Goal: Information Seeking & Learning: Learn about a topic

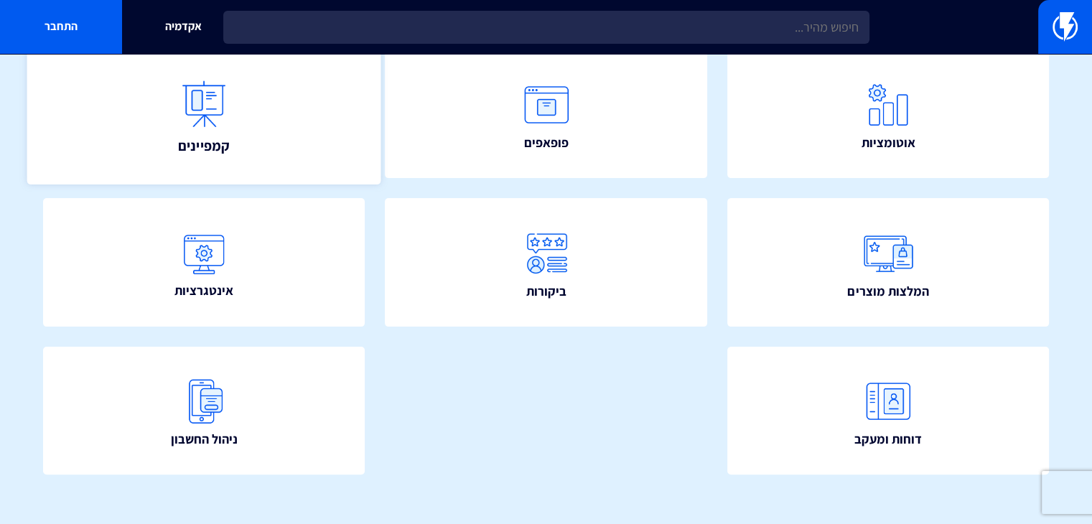
scroll to position [327, 0]
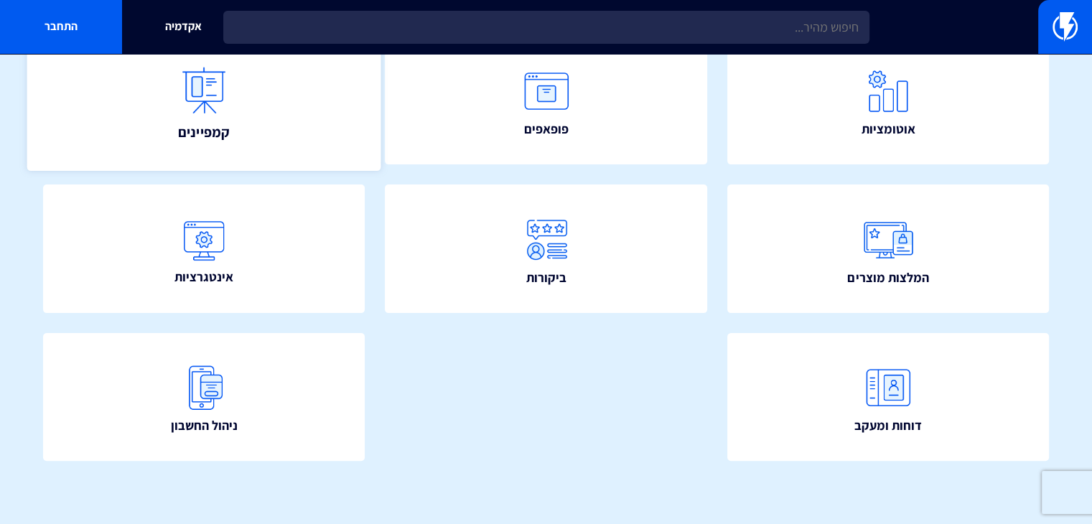
click at [244, 103] on link "קמפיינים" at bounding box center [204, 99] width 354 height 141
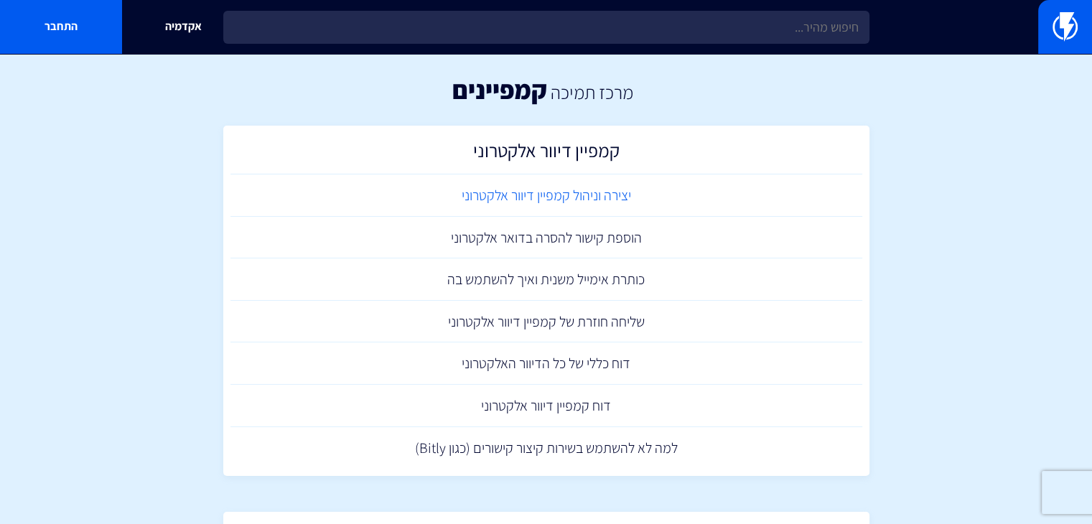
click at [597, 194] on link "יצירה וניהול קמפיין דיוור אלקטרוני" at bounding box center [546, 195] width 632 height 42
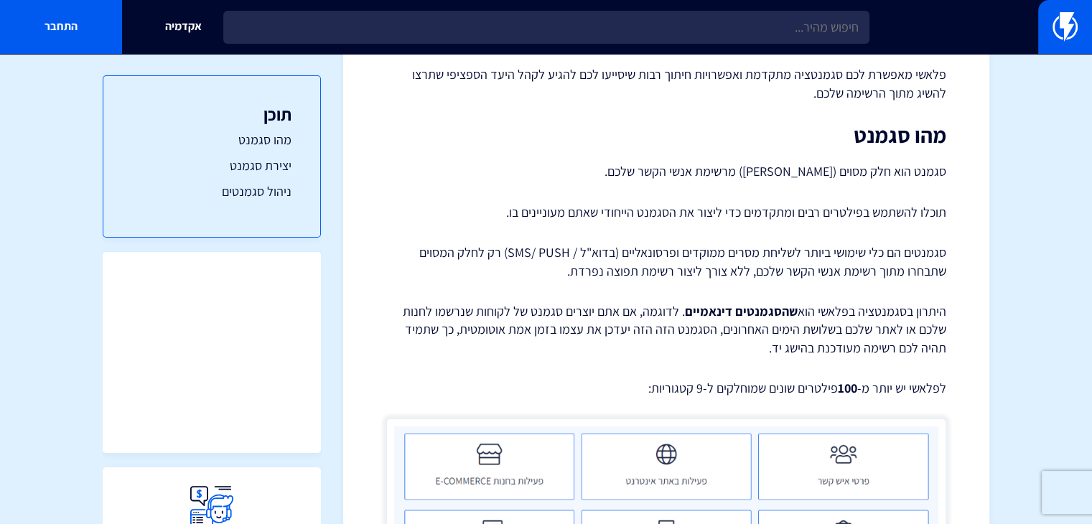
scroll to position [144, 0]
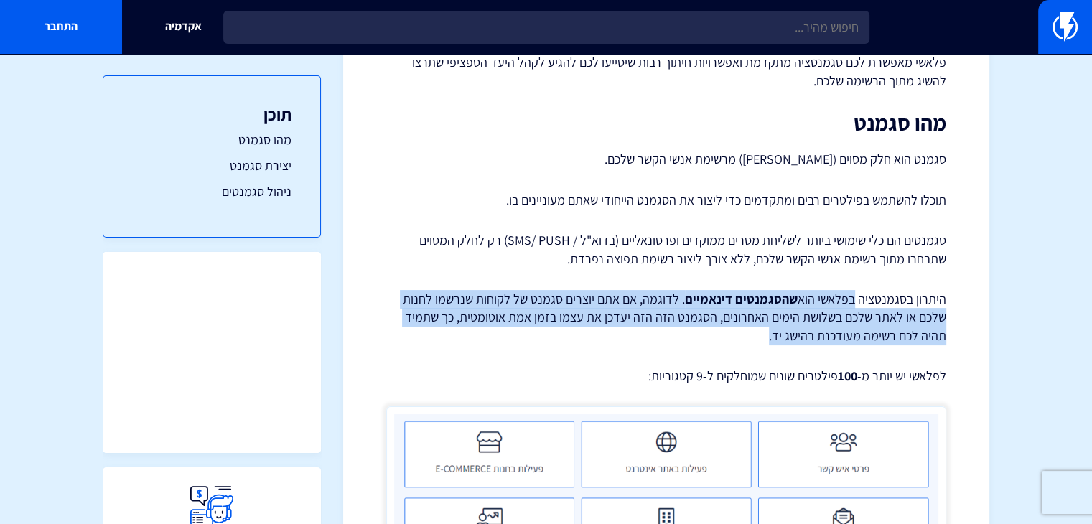
drag, startPoint x: 853, startPoint y: 294, endPoint x: 482, endPoint y: 329, distance: 372.1
click at [485, 329] on p "היתרון בסגמנטציה בפלאשי הוא שהסגמנטים דינאמיים . לדוגמה, אם אתם יוצרים סגמנט של…" at bounding box center [666, 317] width 560 height 55
click at [482, 329] on p "היתרון בסגמנטציה בפלאשי הוא שהסגמנטים דינאמיים . לדוגמה, אם אתם יוצרים סגמנט של…" at bounding box center [666, 317] width 560 height 55
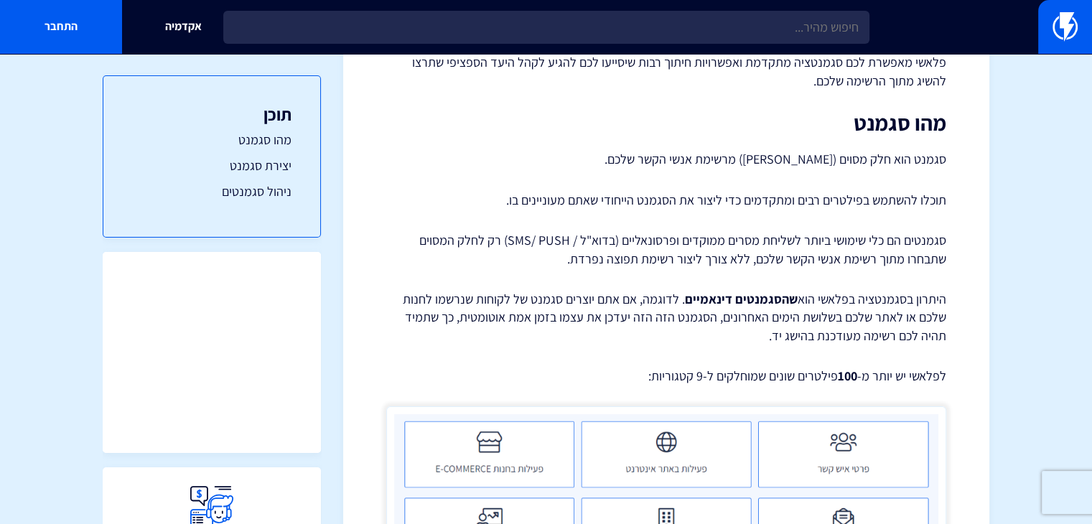
click at [482, 329] on p "היתרון בסגמנטציה בפלאשי הוא שהסגמנטים דינאמיים . לדוגמה, אם אתם יוצרים סגמנט של…" at bounding box center [666, 317] width 560 height 55
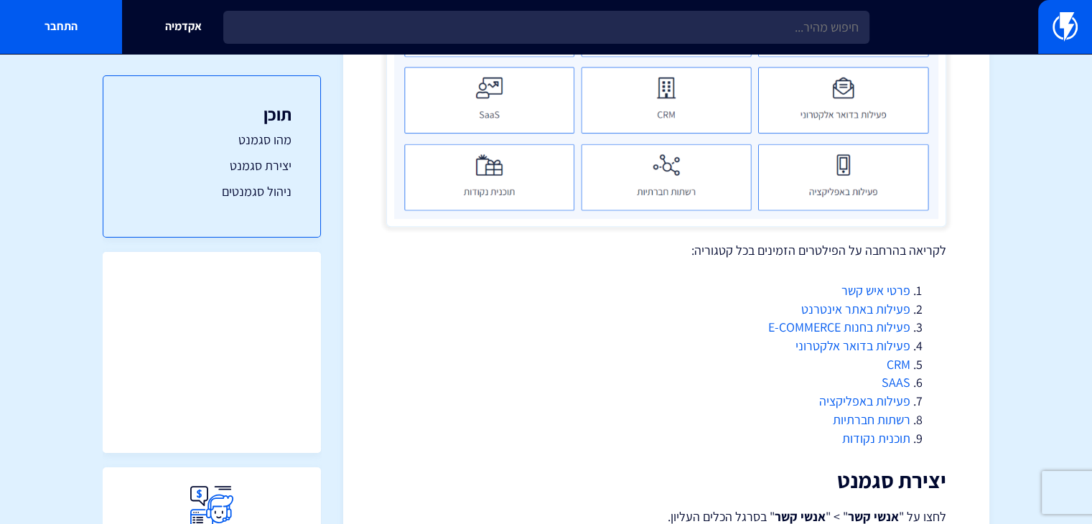
scroll to position [861, 0]
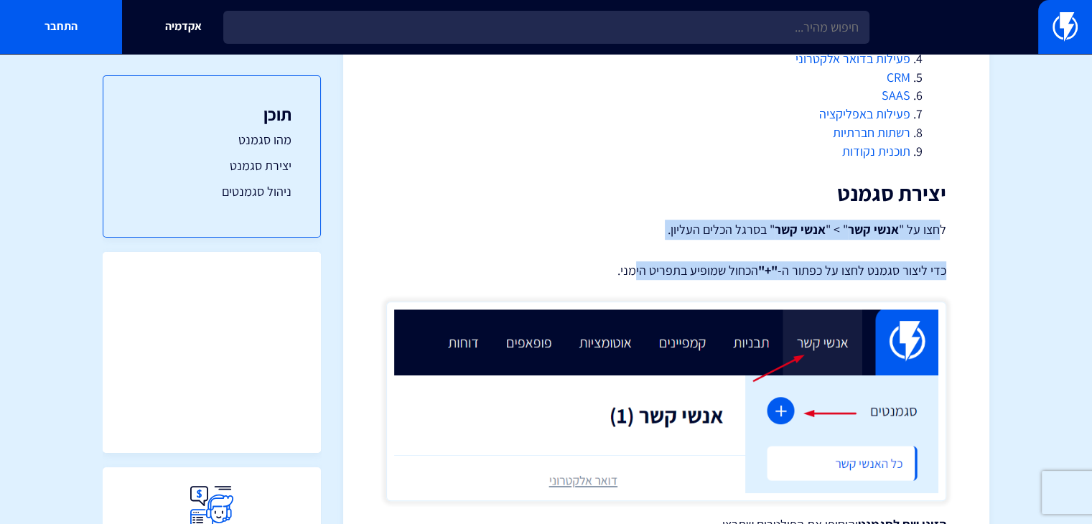
drag, startPoint x: 940, startPoint y: 230, endPoint x: 640, endPoint y: 271, distance: 302.7
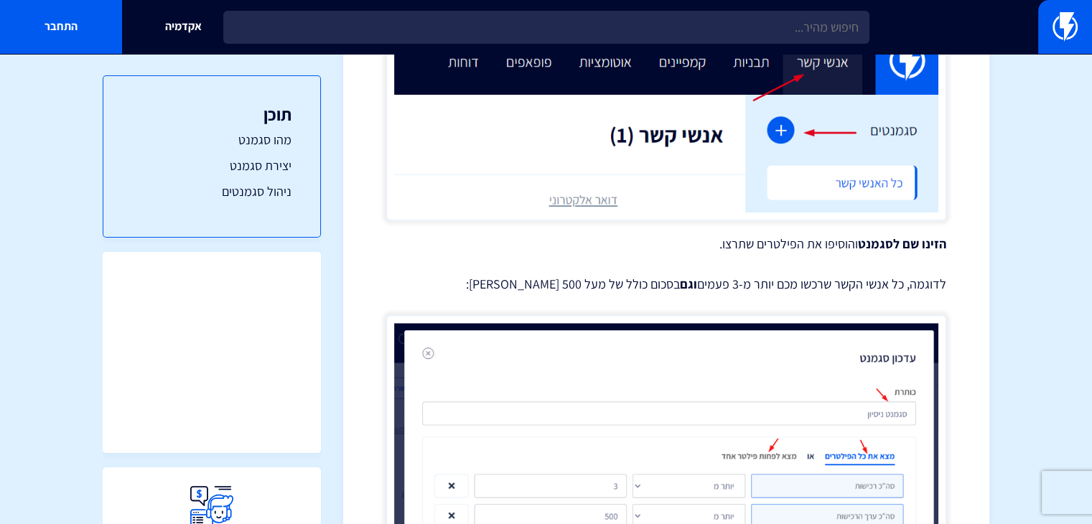
scroll to position [1149, 0]
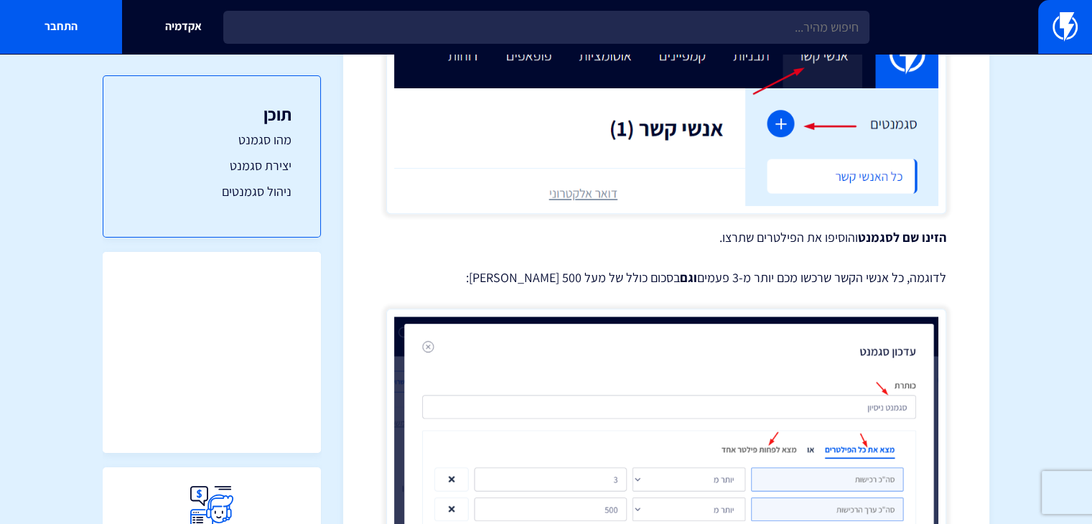
drag, startPoint x: 862, startPoint y: 307, endPoint x: 858, endPoint y: 293, distance: 15.0
click at [860, 301] on div "שימוש בסגמנטים ויצירת סגמנט פלאשי מאפשרת לכם סגמנטציה מתקדמת ואפשרויות חיתוך רב…" at bounding box center [666, 407] width 560 height 2810
click at [897, 266] on div "שימוש בסגמנטים ויצירת סגמנט פלאשי מאפשרת לכם סגמנטציה מתקדמת ואפשרויות חיתוך רב…" at bounding box center [666, 407] width 560 height 2810
drag, startPoint x: 937, startPoint y: 244, endPoint x: 690, endPoint y: 227, distance: 247.5
click at [690, 227] on div "שימוש בסגמנטים ויצירת סגמנט פלאשי מאפשרת לכם סגמנטציה מתקדמת ואפשרויות חיתוך רב…" at bounding box center [666, 407] width 560 height 2810
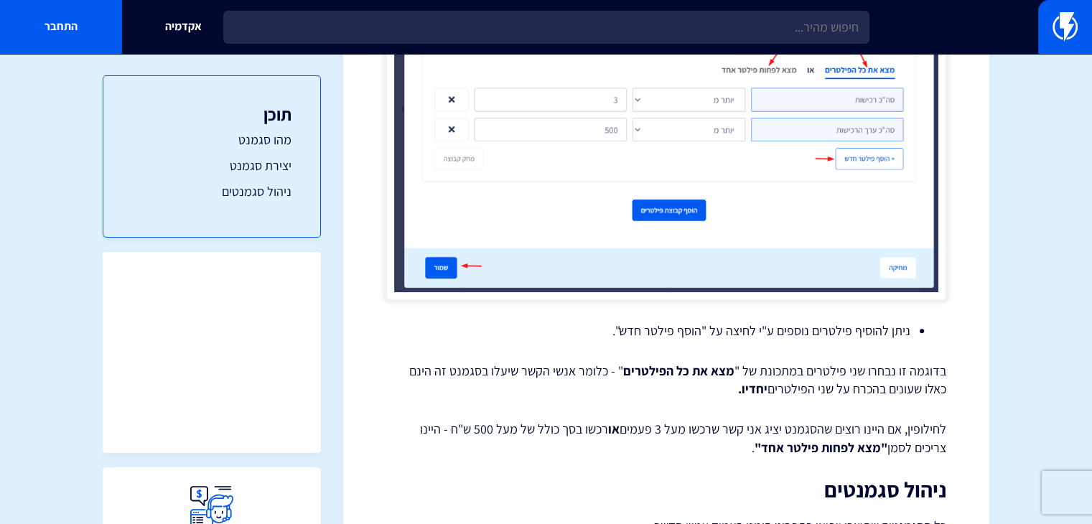
scroll to position [1723, 0]
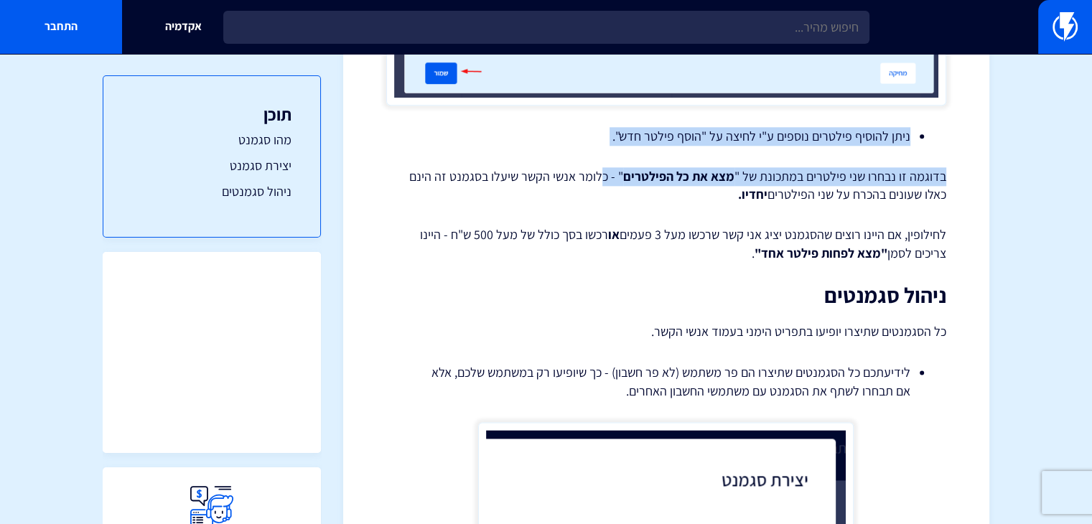
drag, startPoint x: 901, startPoint y: 138, endPoint x: 629, endPoint y: 185, distance: 276.2
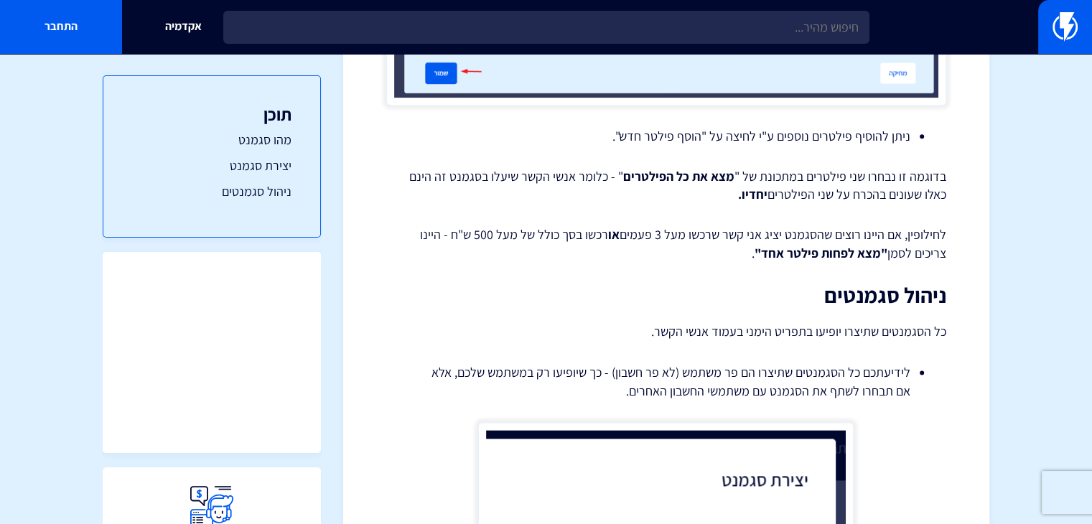
click at [803, 197] on p "בדוגמה זו נבחרו שני פילטרים במתכונת של " מצא את כל הפילטרים " - כלומר אנשי הקשר…" at bounding box center [666, 185] width 560 height 37
click at [801, 196] on p "בדוגמה זו נבחרו שני פילטרים במתכונת של " מצא את כל הפילטרים " - כלומר אנשי הקשר…" at bounding box center [666, 185] width 560 height 37
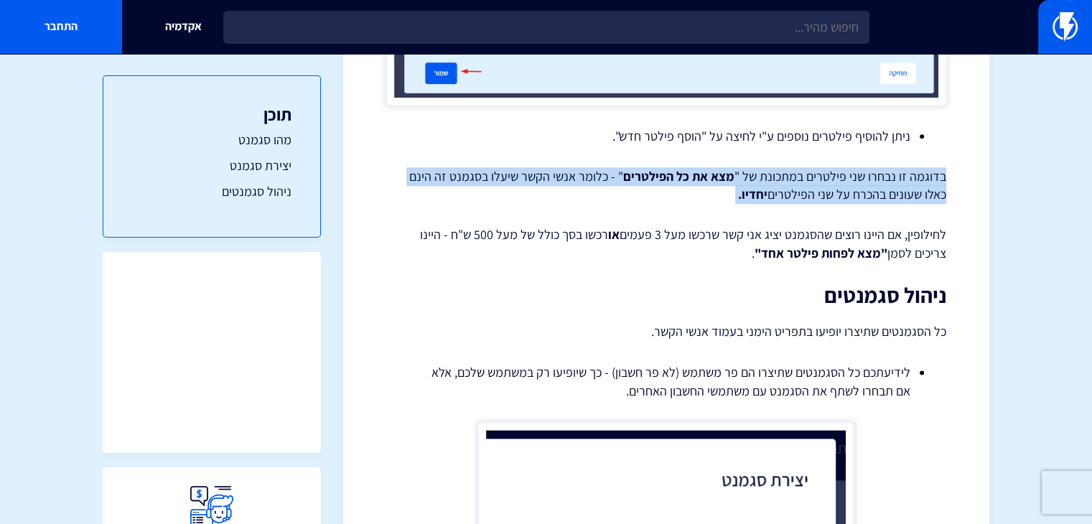
click at [801, 196] on p "בדוגמה זו נבחרו שני פילטרים במתכונת של " מצא את כל הפילטרים " - כלומר אנשי הקשר…" at bounding box center [666, 185] width 560 height 37
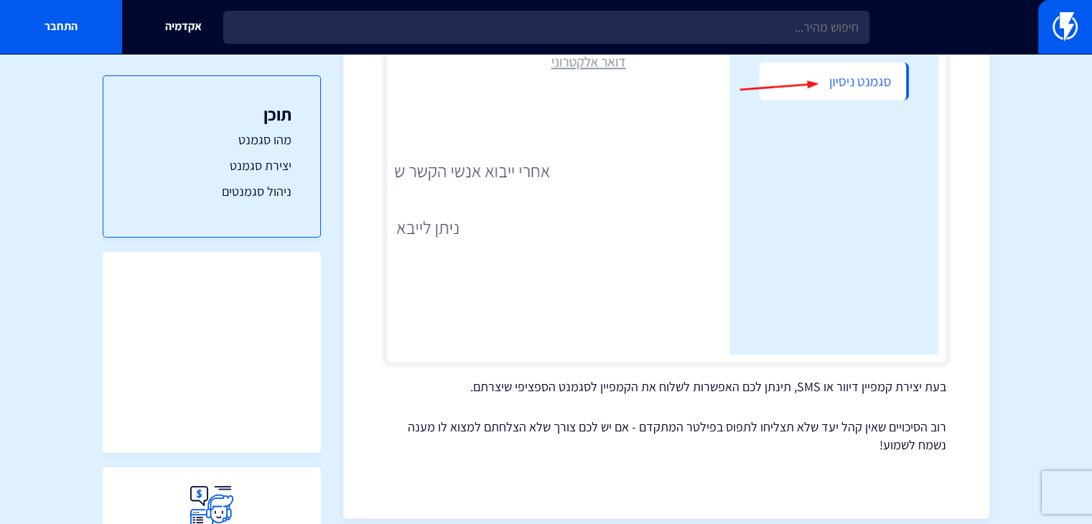
scroll to position [2523, 0]
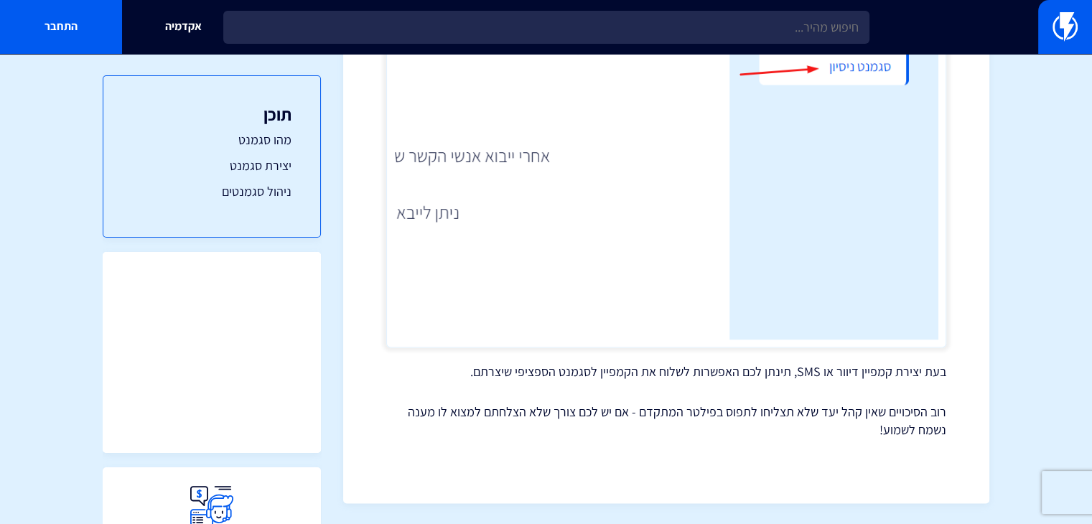
click at [864, 377] on p "בעת יצירת קמפיין דיוור או SMS, תינתן לכם האפשרות לשלוח את הקמפיין לסגמנט הספציפ…" at bounding box center [666, 371] width 560 height 19
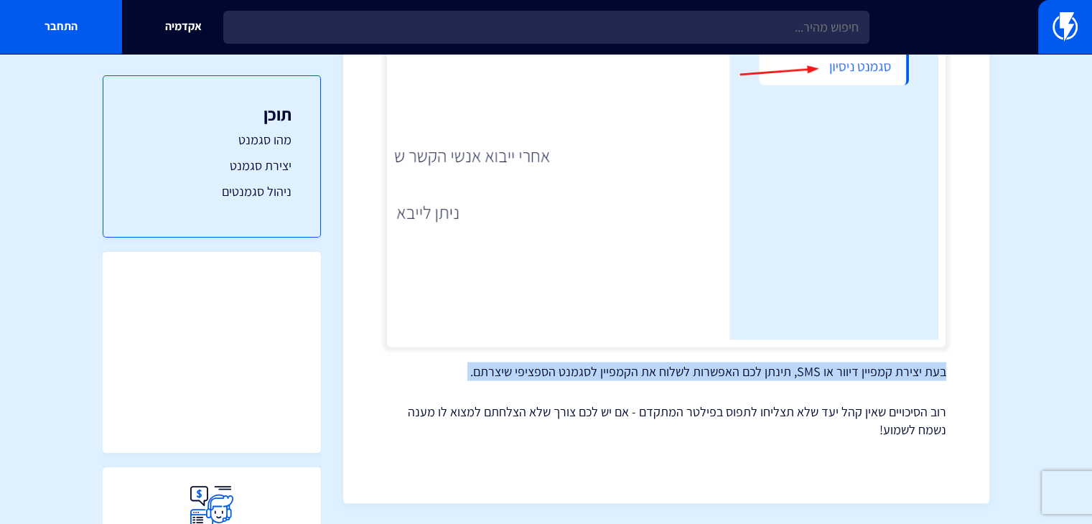
click at [864, 377] on p "בעת יצירת קמפיין דיוור או SMS, תינתן לכם האפשרות לשלוח את הקמפיין לסגמנט הספציפ…" at bounding box center [666, 371] width 560 height 19
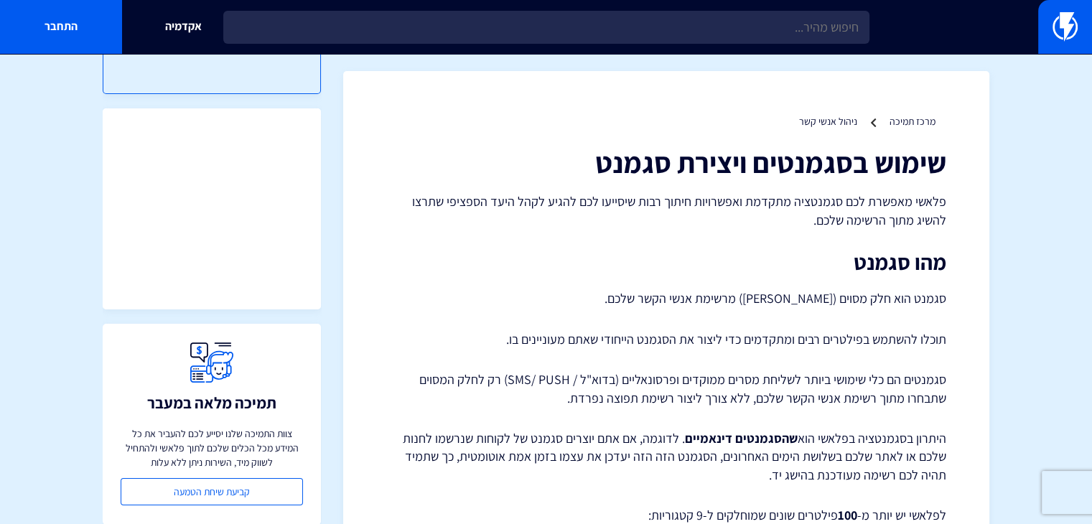
scroll to position [0, 0]
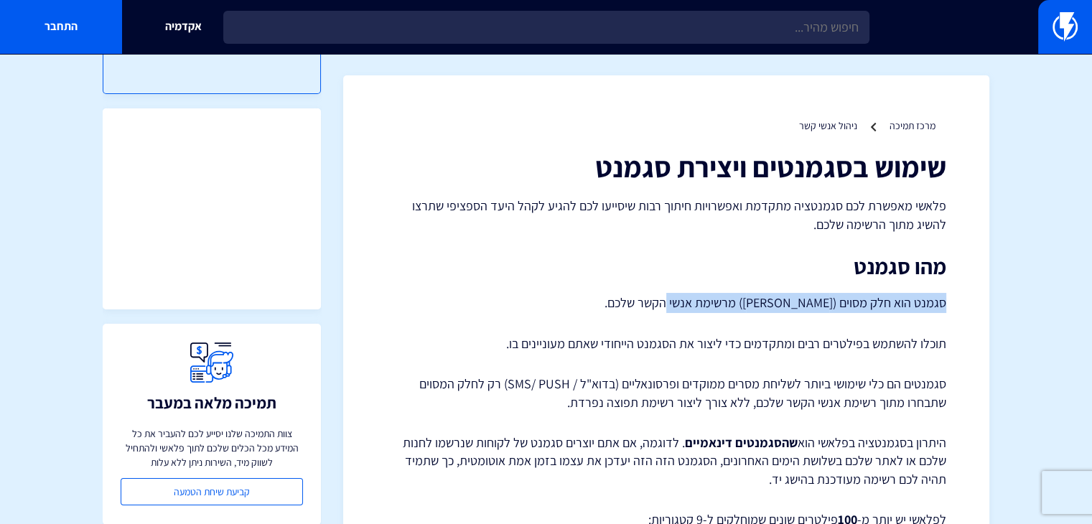
drag, startPoint x: 945, startPoint y: 302, endPoint x: 721, endPoint y: 308, distance: 224.0
click at [658, 301] on p "סגמנט הוא חלק מסוים (פלח) מרשימת אנשי הקשר שלכם." at bounding box center [666, 303] width 560 height 20
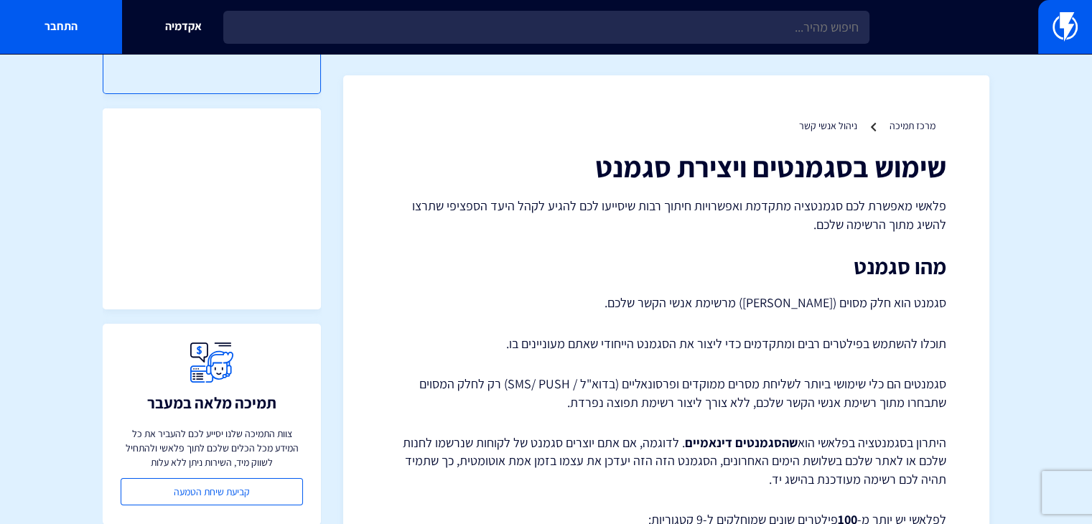
drag, startPoint x: 742, startPoint y: 314, endPoint x: 775, endPoint y: 294, distance: 38.3
click at [775, 294] on p "סגמנט הוא חלק מסוים (פלח) מרשימת אנשי הקשר שלכם." at bounding box center [666, 303] width 560 height 20
click at [775, 295] on p "סגמנט הוא חלק מסוים (פלח) מרשימת אנשי הקשר שלכם." at bounding box center [666, 303] width 560 height 20
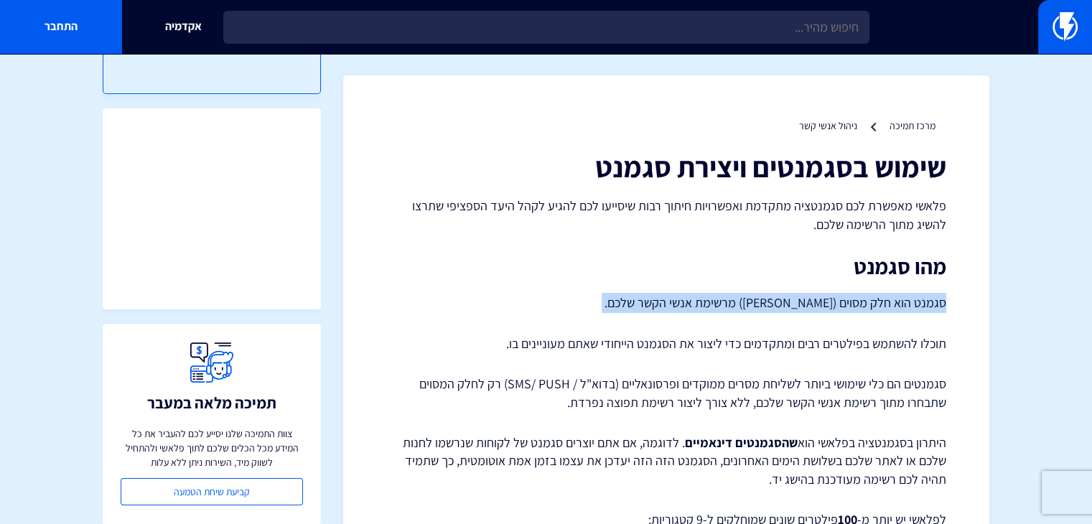
click at [775, 295] on p "סגמנט הוא חלק מסוים (פלח) מרשימת אנשי הקשר שלכם." at bounding box center [666, 303] width 560 height 20
copy div "סגמנט הוא חלק מסוים (פלח) מרשימת אנשי הקשר שלכם."
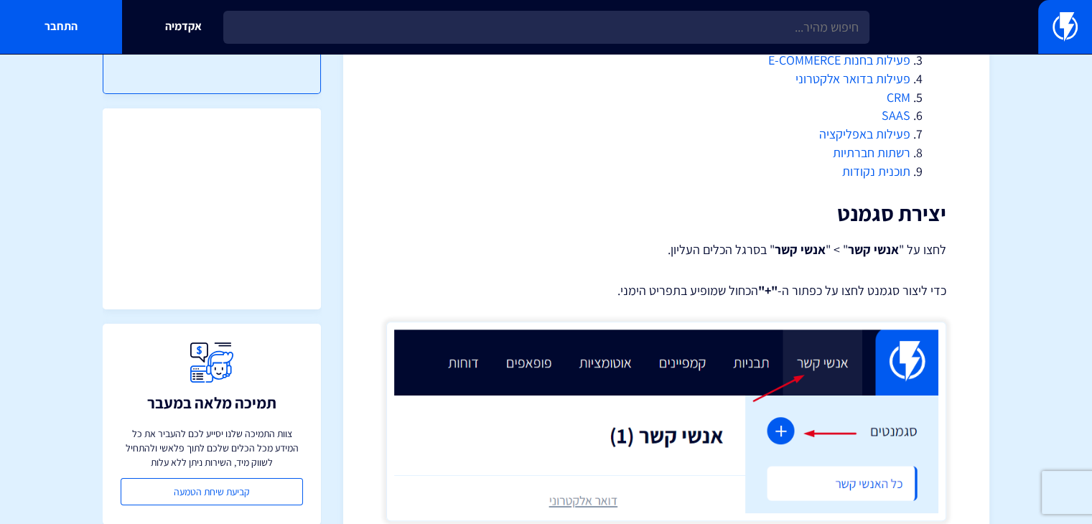
scroll to position [861, 0]
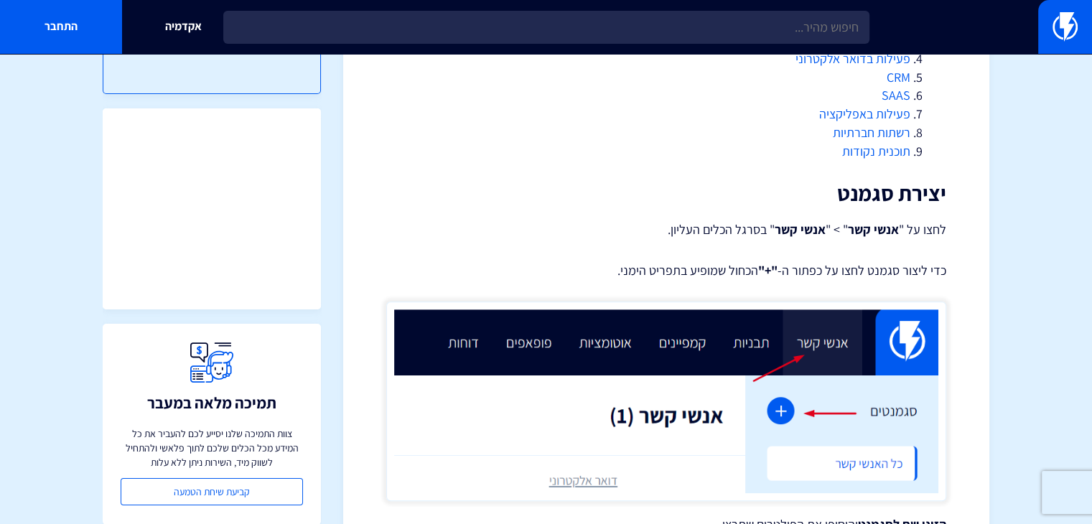
drag, startPoint x: 948, startPoint y: 225, endPoint x: 587, endPoint y: 270, distance: 363.9
copy div "לחצו על " אנשי קשר " > " אנשי קשר " בסרגל הכלים העליון. כדי ליצור סגמנט לחצו על…"
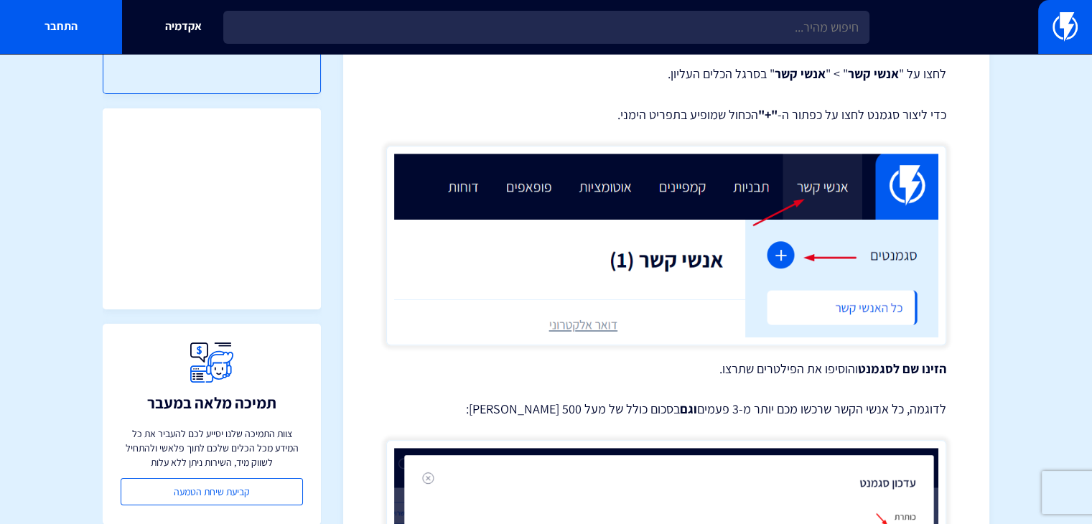
scroll to position [1292, 0]
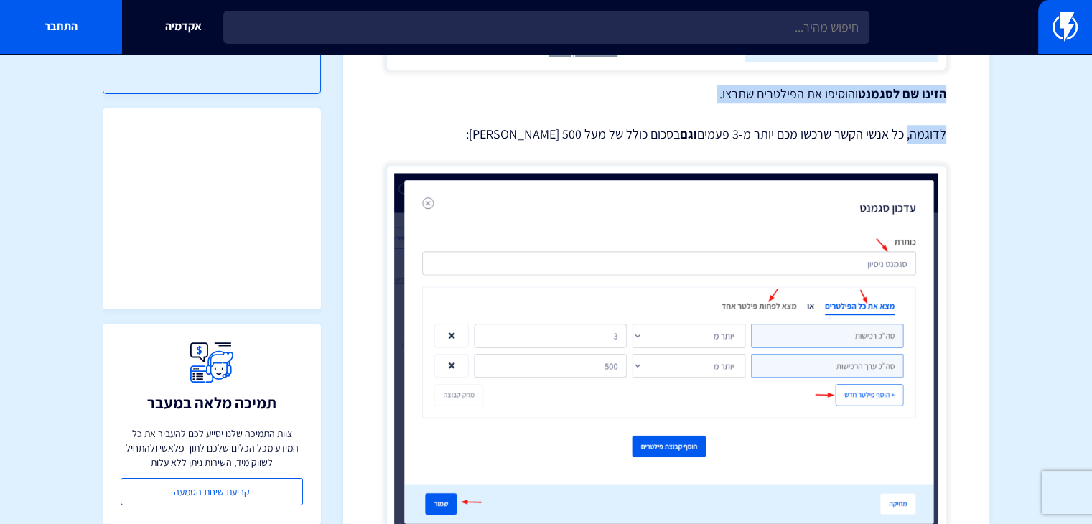
drag, startPoint x: 945, startPoint y: 93, endPoint x: 907, endPoint y: 141, distance: 60.3
click at [907, 141] on div "שימוש בסגמנטים ויצירת סגמנט פלאשי מאפשרת לכם סגמנטציה מתקדמת ואפשרויות חיתוך רב…" at bounding box center [666, 264] width 560 height 2810
copy div "הזינו שם לסגמנט והוסיפו את הפילטרים שתרצו. לדוגמה,"
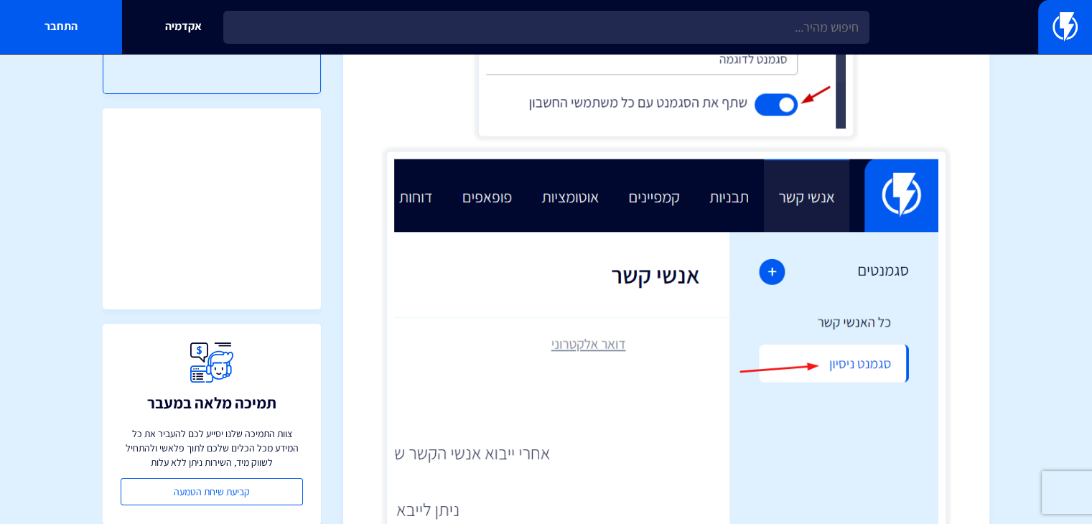
scroll to position [2523, 0]
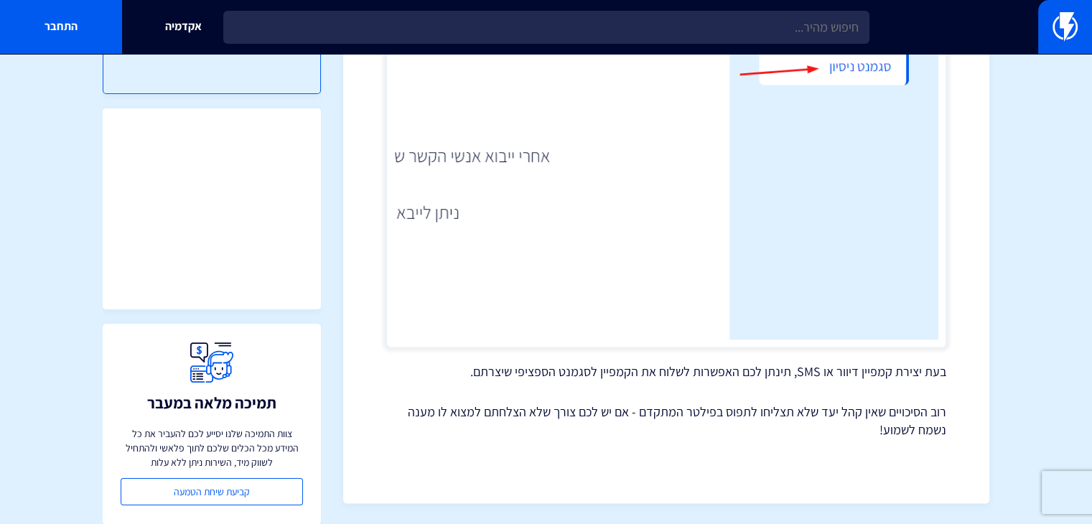
click at [942, 369] on p "בעת יצירת קמפיין דיוור או SMS, תינתן לכם האפשרות לשלוח את הקמפיין לסגמנט הספציפ…" at bounding box center [666, 371] width 560 height 19
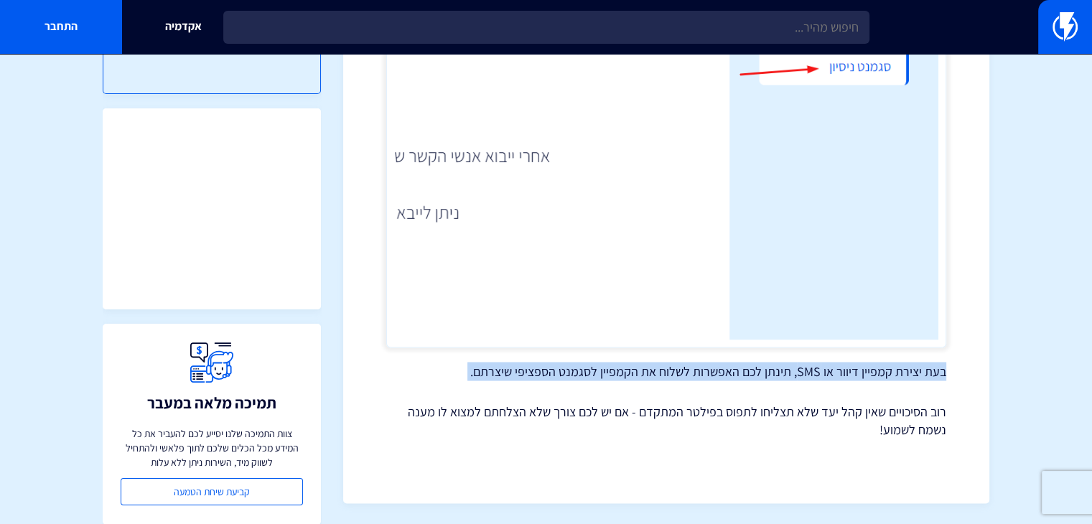
click at [942, 370] on p "בעת יצירת קמפיין דיוור או SMS, תינתן לכם האפשרות לשלוח את הקמפיין לסגמנט הספציפ…" at bounding box center [666, 371] width 560 height 19
copy div "בעת יצירת קמפיין דיוור או SMS, תינתן לכם האפשרות לשלוח את הקמפיין לסגמנט הספציפ…"
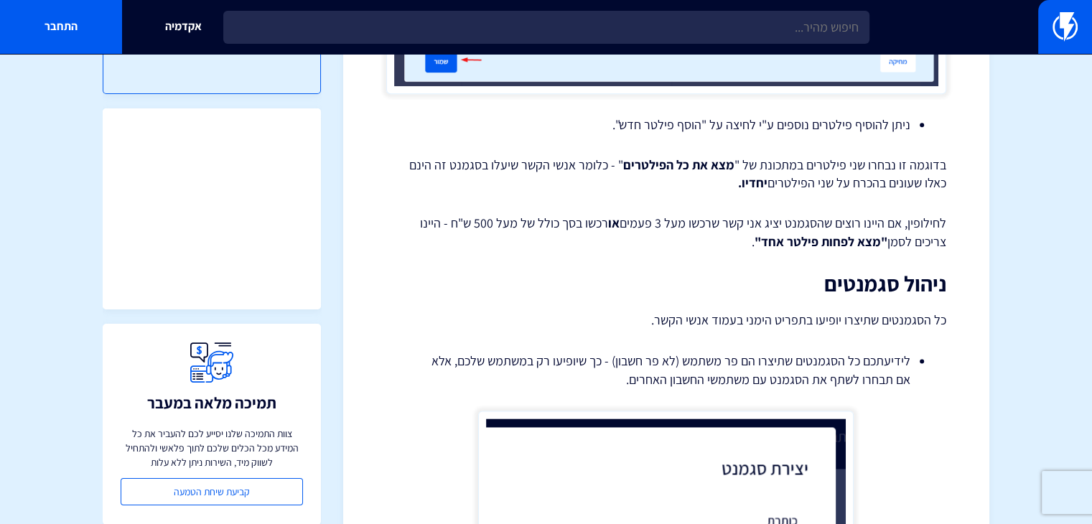
scroll to position [1733, 0]
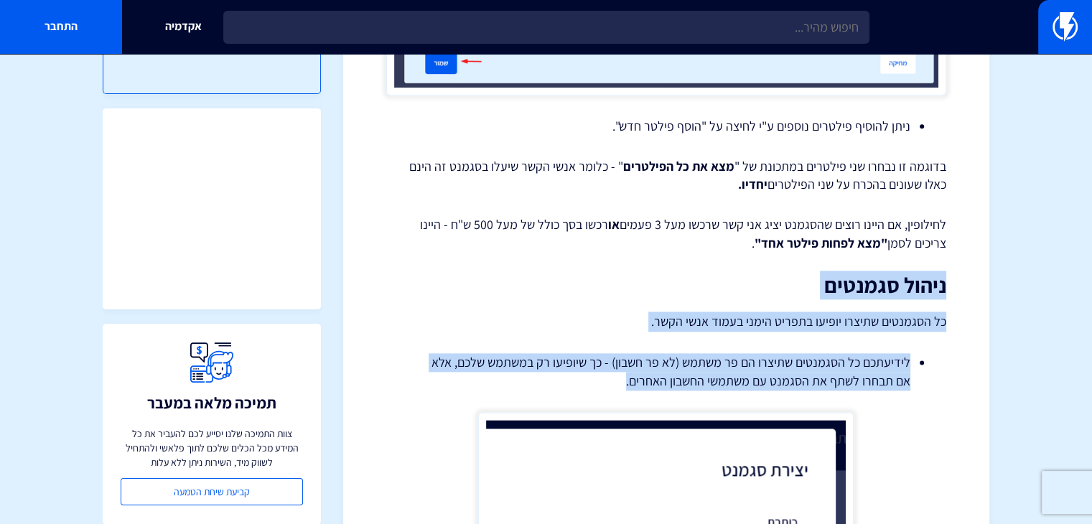
drag, startPoint x: 953, startPoint y: 279, endPoint x: 538, endPoint y: 381, distance: 426.6
drag, startPoint x: 538, startPoint y: 380, endPoint x: 555, endPoint y: 368, distance: 20.1
click at [540, 379] on li "לידיעתכם כל הסגמנטים שתיצרו הם פר משתמש (לא פר חשבון) - כך שיופיעו רק במשתמש של…" at bounding box center [666, 371] width 488 height 37
click at [557, 368] on li "לידיעתכם כל הסגמנטים שתיצרו הם פר משתמש (לא פר חשבון) - כך שיופיעו רק במשתמש של…" at bounding box center [666, 371] width 488 height 37
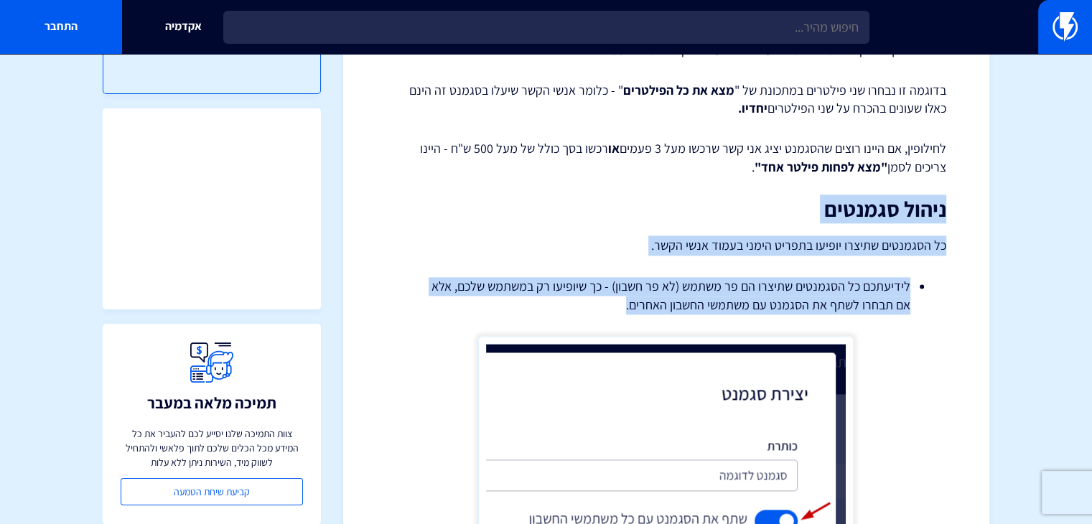
scroll to position [1805, 0]
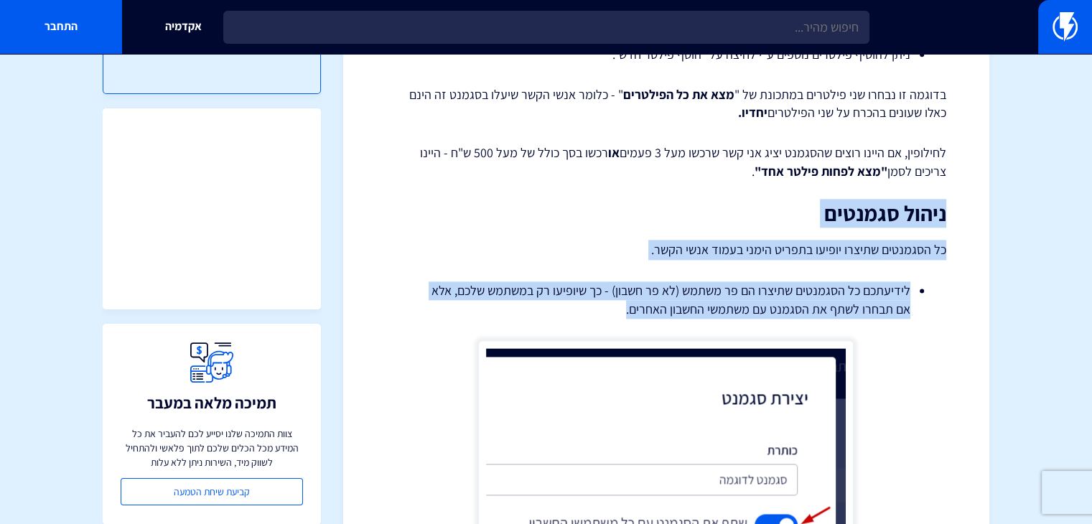
click at [895, 215] on h2 "ניהול סגמנטים" at bounding box center [666, 214] width 560 height 24
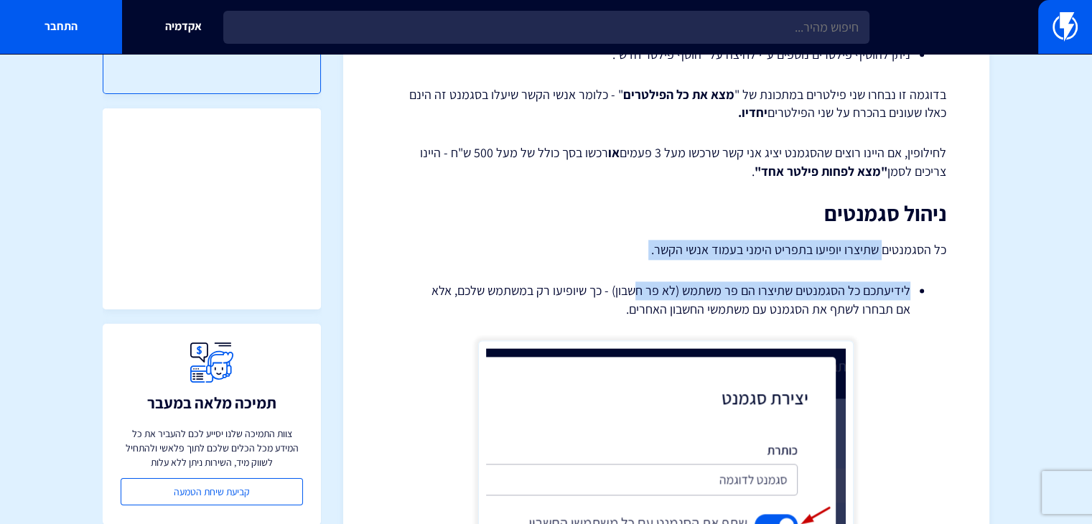
drag, startPoint x: 884, startPoint y: 243, endPoint x: 637, endPoint y: 283, distance: 250.1
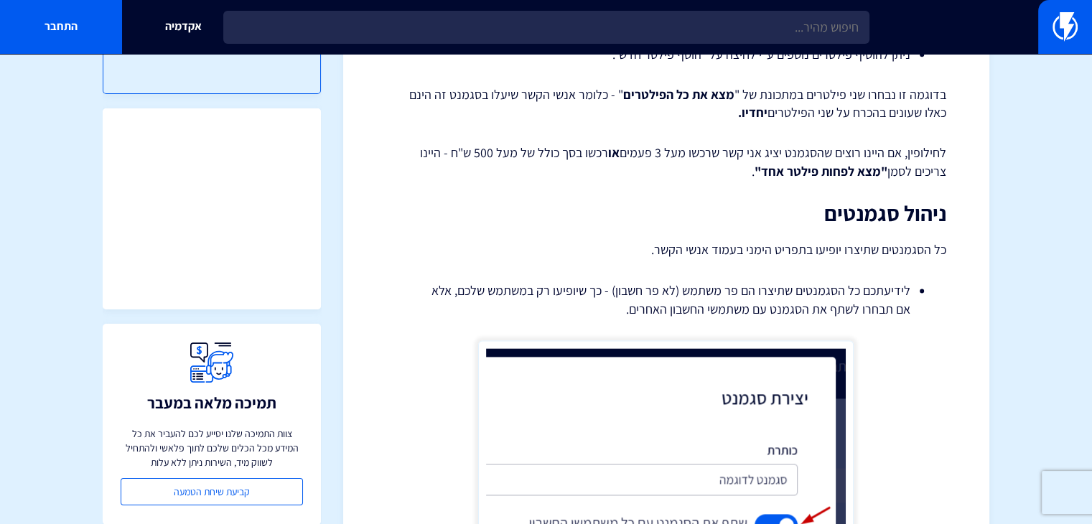
click at [598, 294] on li "לידיעתכם כל הסגמנטים שתיצרו הם פר משתמש (לא פר חשבון) - כך שיופיעו רק במשתמש של…" at bounding box center [666, 299] width 488 height 37
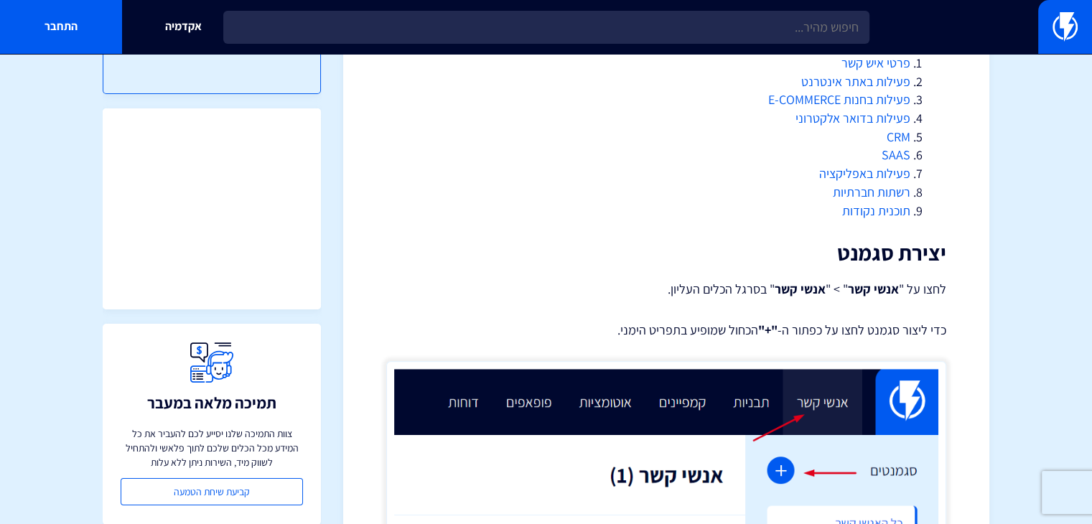
scroll to position [800, 0]
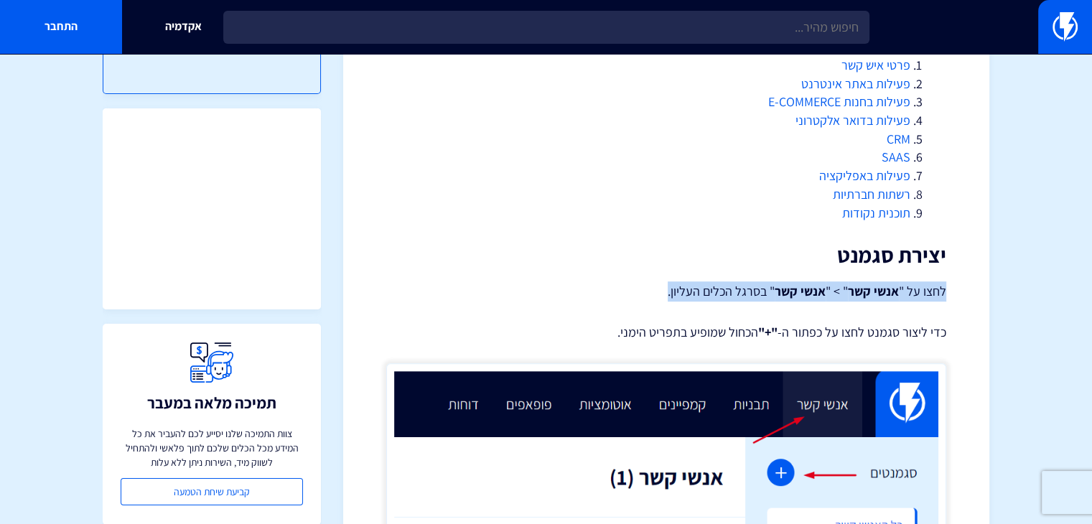
drag, startPoint x: 950, startPoint y: 284, endPoint x: 655, endPoint y: 283, distance: 295.8
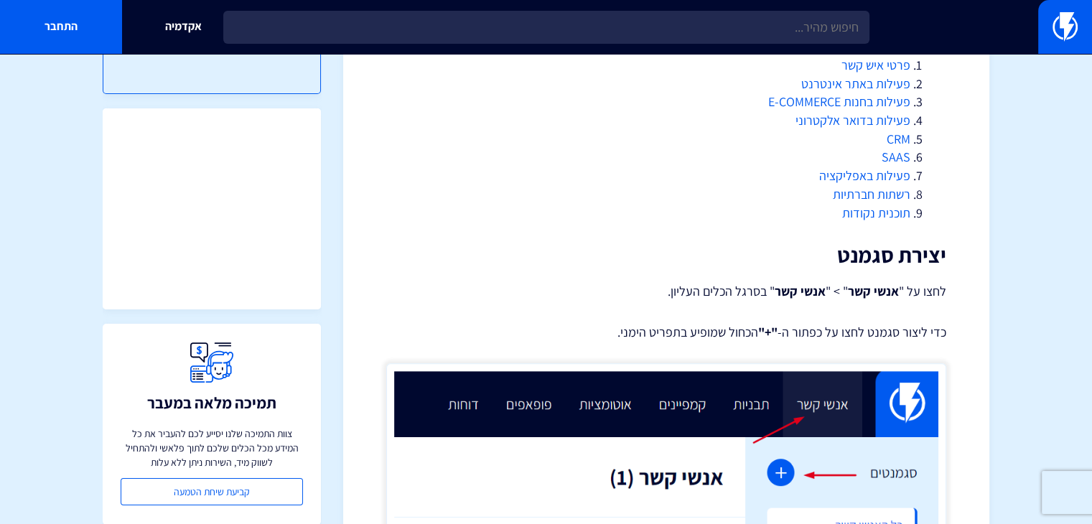
click at [824, 325] on p "כדי ליצור סגמנט לחצו על כפתור ה- "+" הכחול שמופיע בתפריט הימני." at bounding box center [666, 332] width 560 height 19
click at [824, 327] on p "כדי ליצור סגמנט לחצו על כפתור ה- "+" הכחול שמופיע בתפריט הימני." at bounding box center [666, 332] width 560 height 19
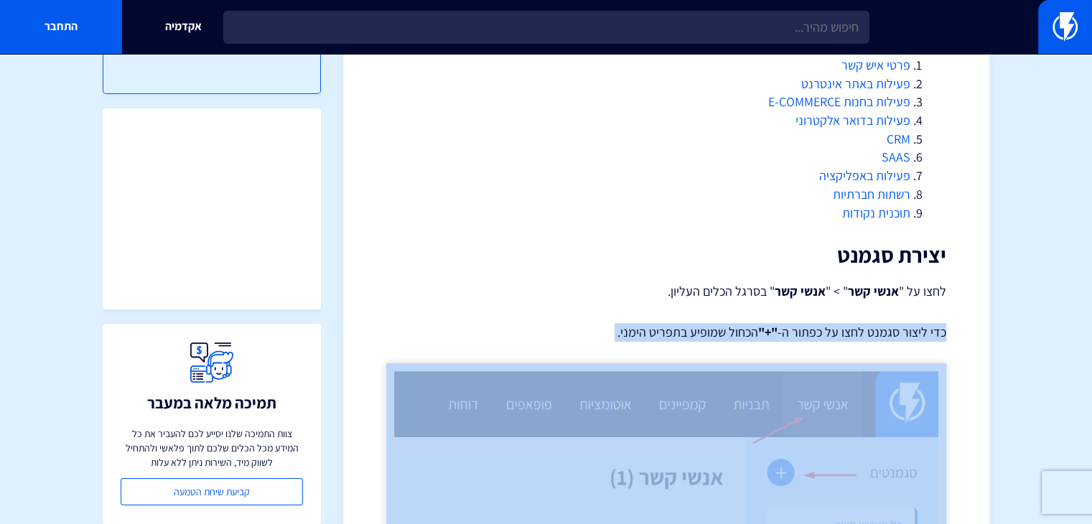
click at [824, 327] on p "כדי ליצור סגמנט לחצו על כפתור ה- "+" הכחול שמופיע בתפריט הימני." at bounding box center [666, 332] width 560 height 19
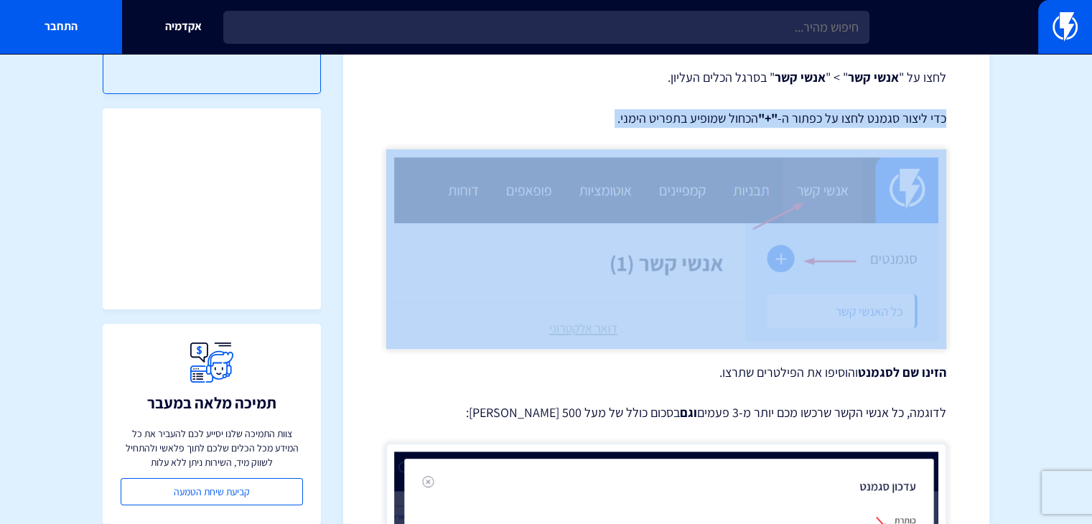
scroll to position [1015, 0]
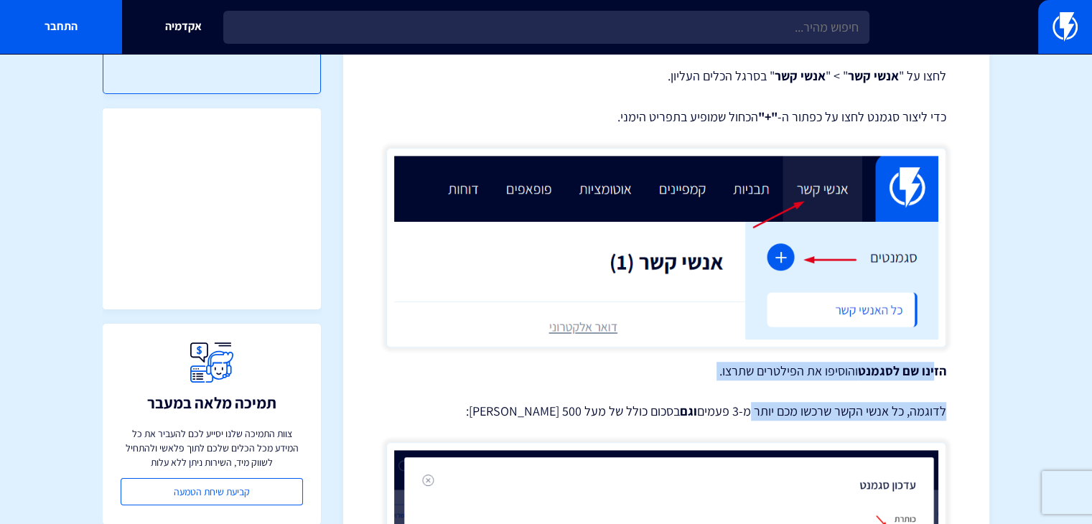
drag, startPoint x: 935, startPoint y: 365, endPoint x: 747, endPoint y: 401, distance: 191.3
click at [752, 365] on p "הזינו שם לסגמנט והוסיפו את הפילטרים שתרצו." at bounding box center [666, 371] width 560 height 19
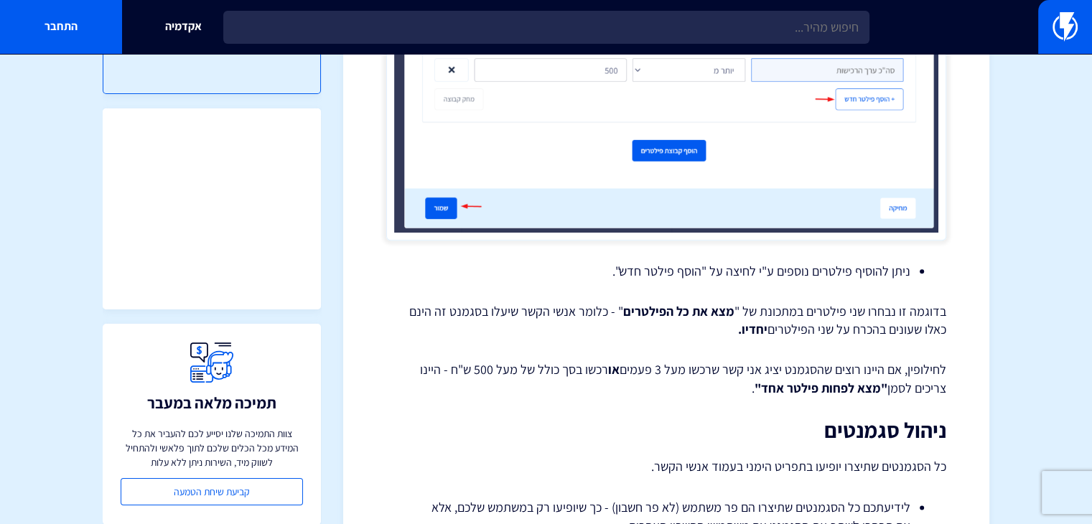
scroll to position [1589, 0]
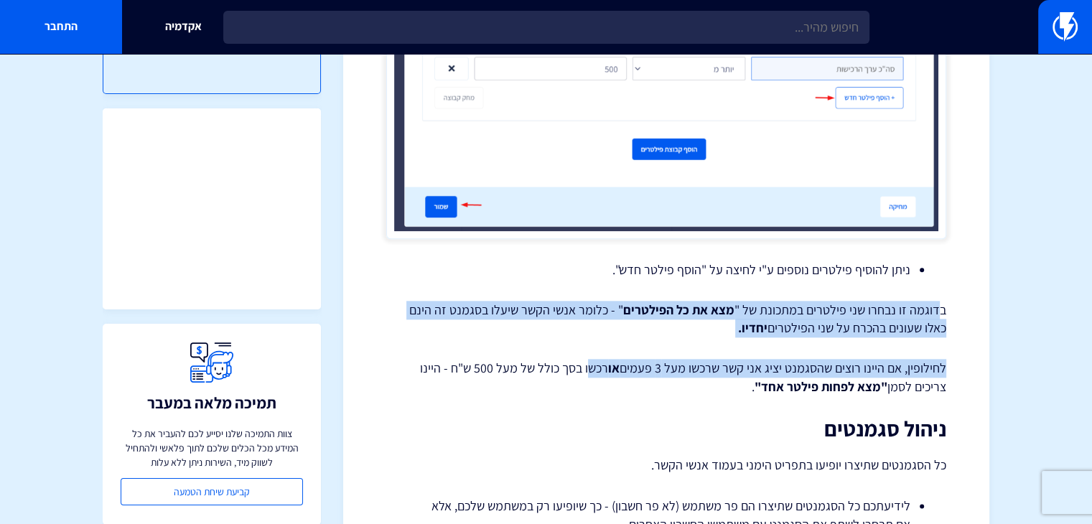
drag, startPoint x: 941, startPoint y: 307, endPoint x: 589, endPoint y: 368, distance: 357.1
click at [604, 370] on p "לחילופין, אם היינו רוצים שהסגמנט יציג אני קשר שרכשו מעל 3 פעמים או רכשו בסך כול…" at bounding box center [666, 377] width 560 height 37
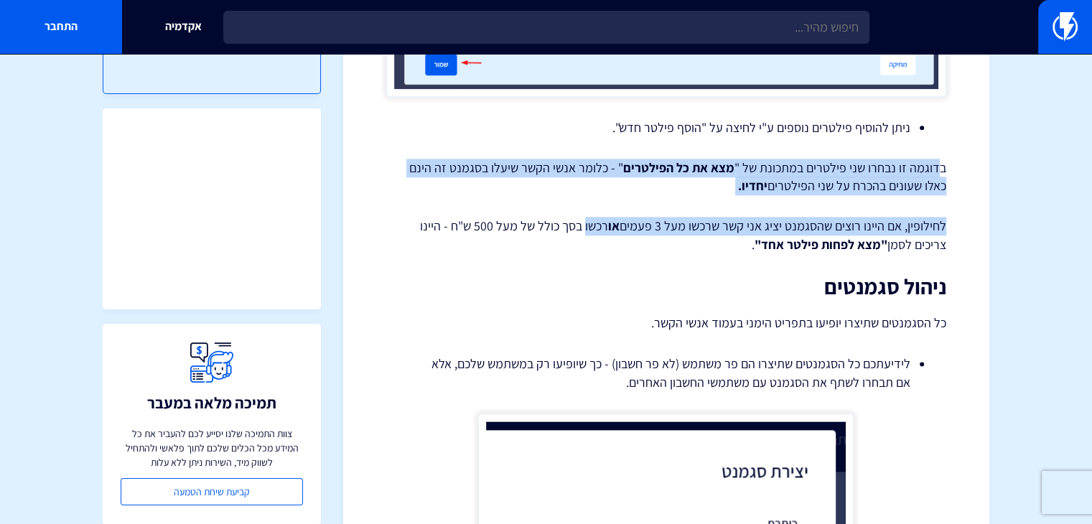
scroll to position [1733, 0]
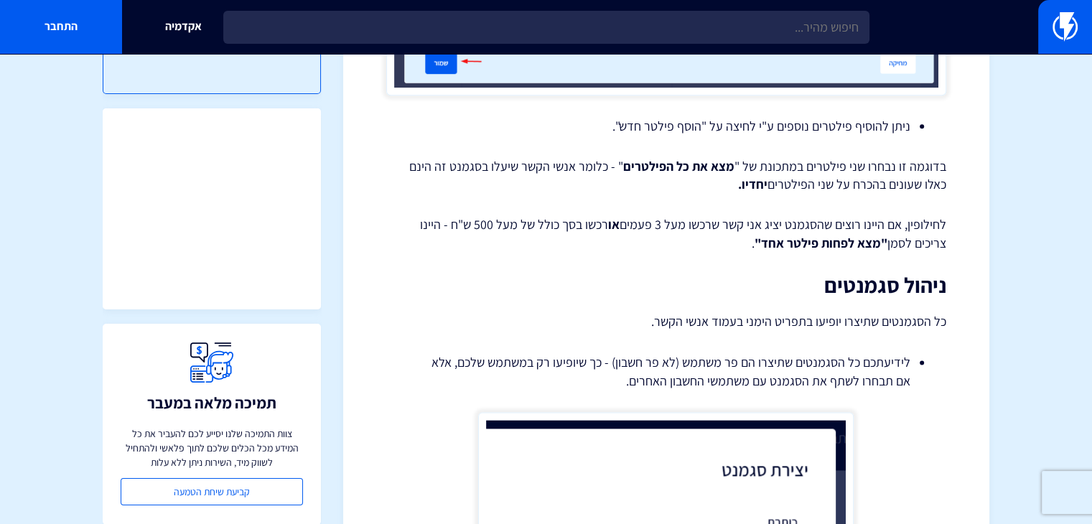
click at [758, 366] on li "לידיעתכם כל הסגמנטים שתיצרו הם פר משתמש (לא פר חשבון) - כך שיופיעו רק במשתמש של…" at bounding box center [666, 371] width 488 height 37
click at [772, 360] on li "לידיעתכם כל הסגמנטים שתיצרו הם פר משתמש (לא פר חשבון) - כך שיופיעו רק במשתמש של…" at bounding box center [666, 371] width 488 height 37
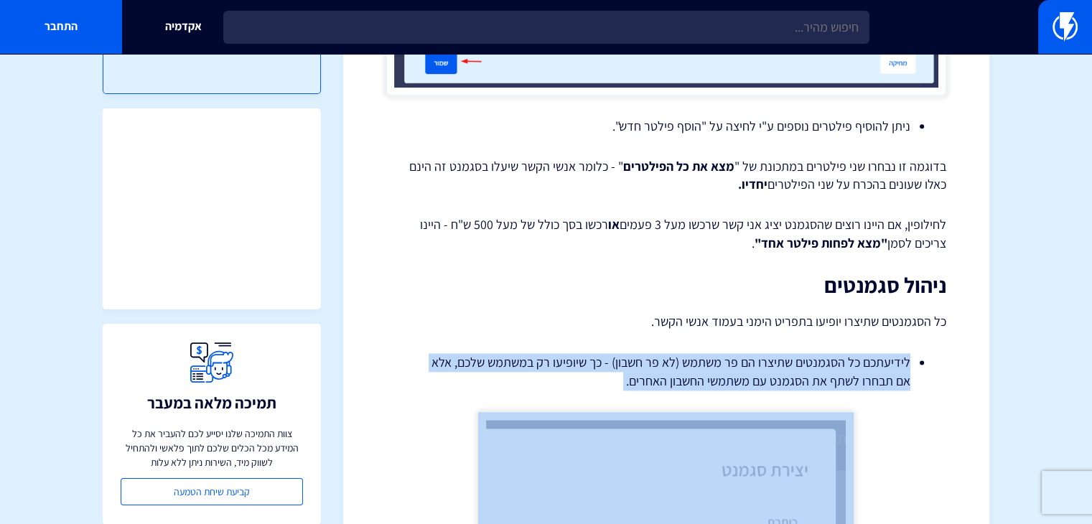
click at [772, 360] on li "לידיעתכם כל הסגמנטים שתיצרו הם פר משתמש (לא פר חשבון) - כך שיופיעו רק במשתמש של…" at bounding box center [666, 371] width 488 height 37
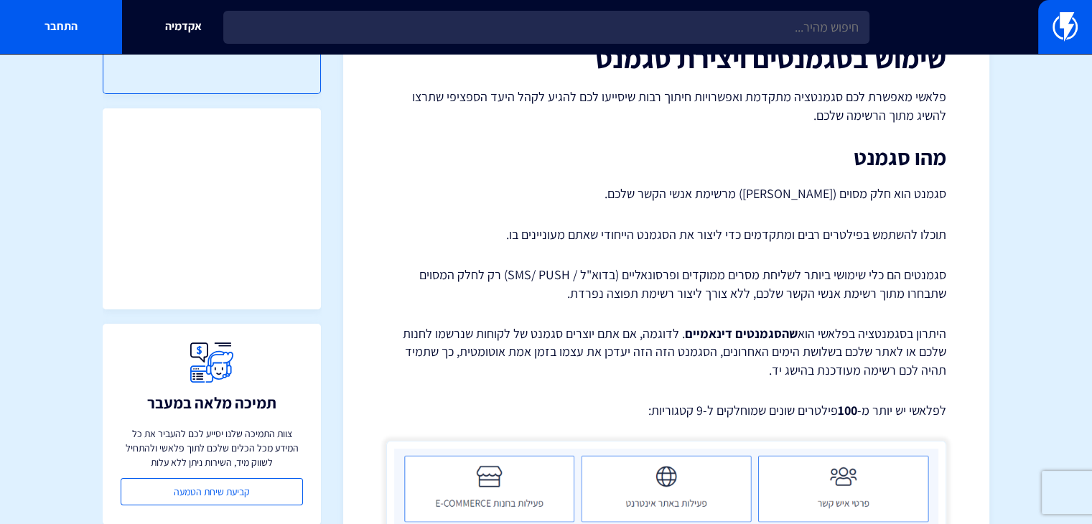
scroll to position [0, 0]
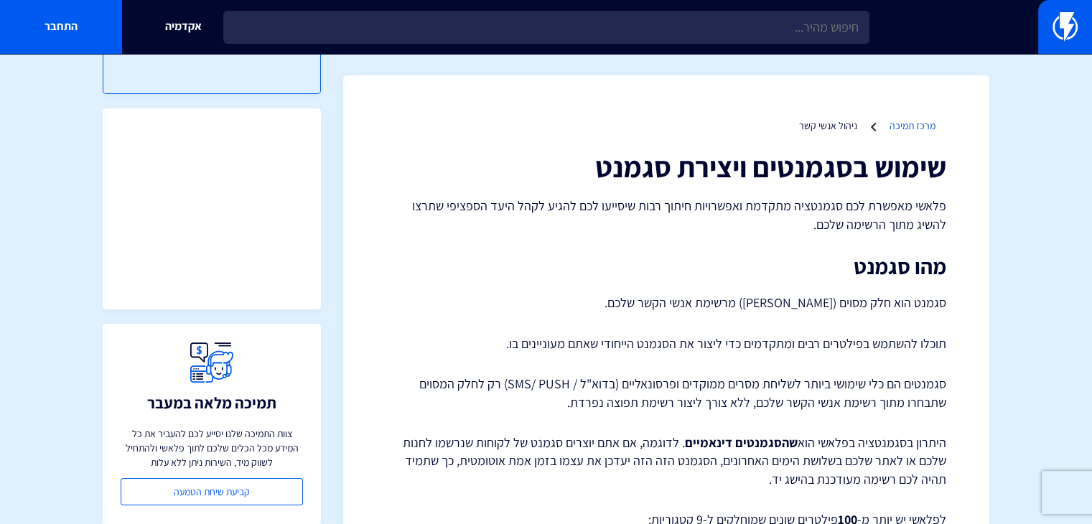
click at [918, 122] on link "מרכז תמיכה" at bounding box center [912, 125] width 46 height 13
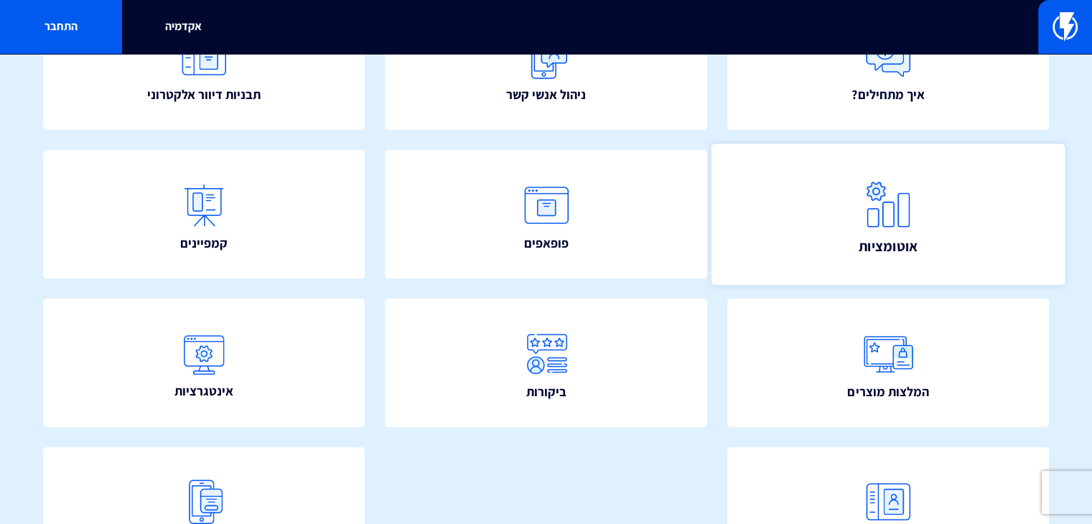
scroll to position [215, 0]
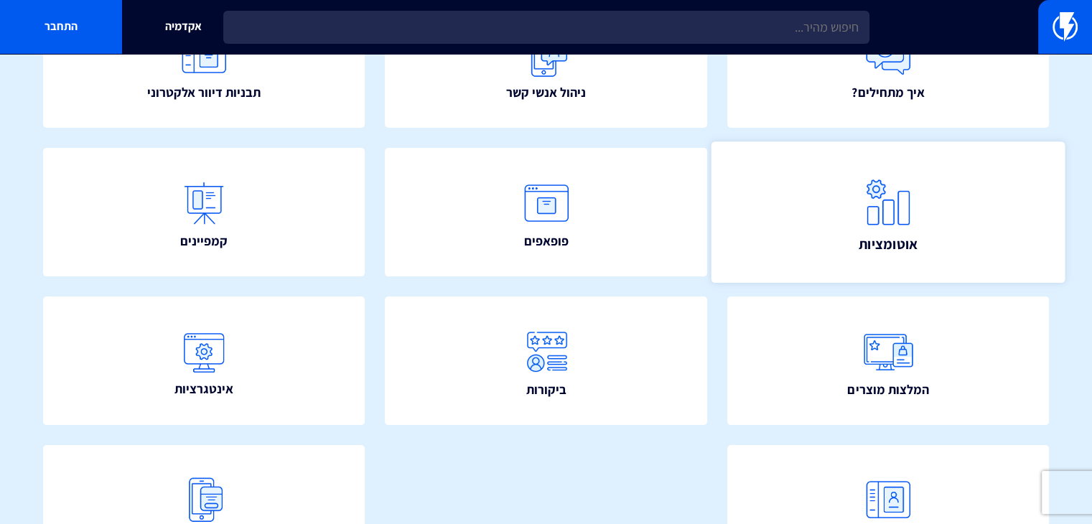
click at [896, 190] on img at bounding box center [887, 202] width 63 height 63
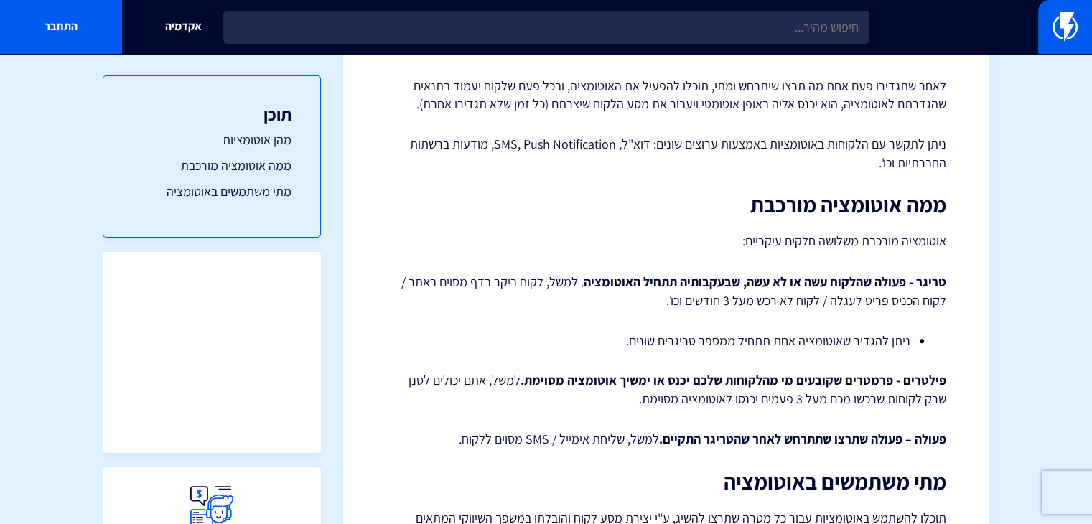
scroll to position [359, 0]
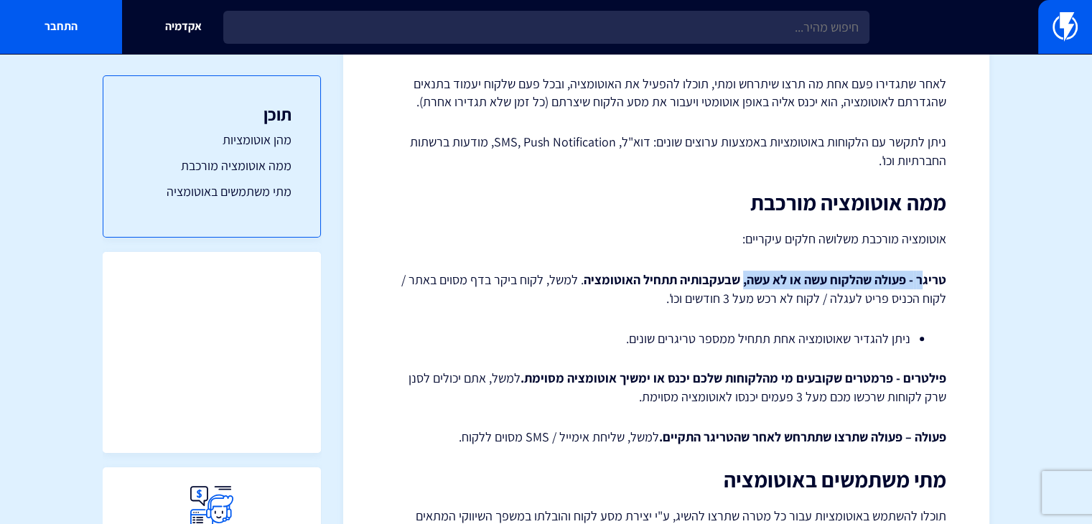
drag, startPoint x: 921, startPoint y: 267, endPoint x: 742, endPoint y: 284, distance: 179.5
click at [744, 283] on div "אוטומציות – סקירה כללית אוטומציות הן כלי שיווקי יעיל שיהפוך את התקשורת שלכם מול…" at bounding box center [666, 276] width 560 height 969
click at [742, 284] on strong "- פעולה שהלקוח עשה או לא עשה, שבעקבותיה תתחיל האוטומציה" at bounding box center [748, 279] width 329 height 17
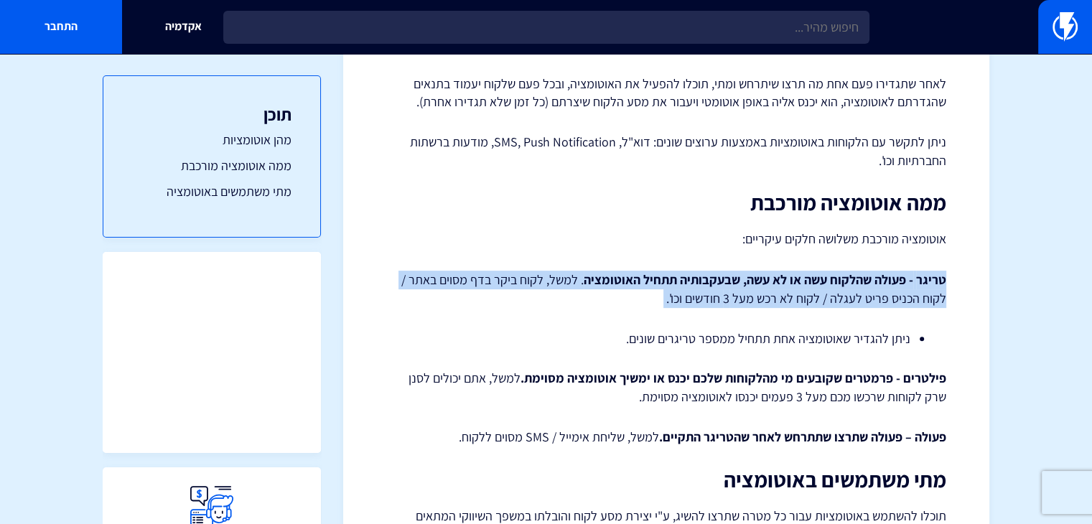
click at [742, 284] on strong "- פעולה שהלקוח עשה או לא עשה, שבעקבותיה תתחיל האוטומציה" at bounding box center [748, 279] width 329 height 17
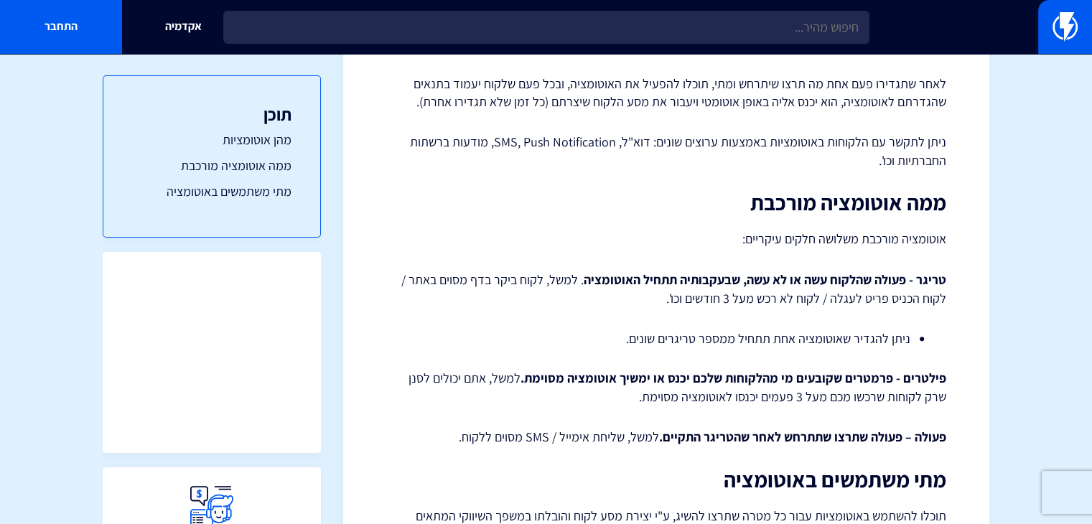
click at [803, 383] on strong "פילטרים - פרמטרים שקובעים מי מהלקוחות שלכם יכנס או ימשיך אוטומציה מסוימת." at bounding box center [733, 378] width 426 height 17
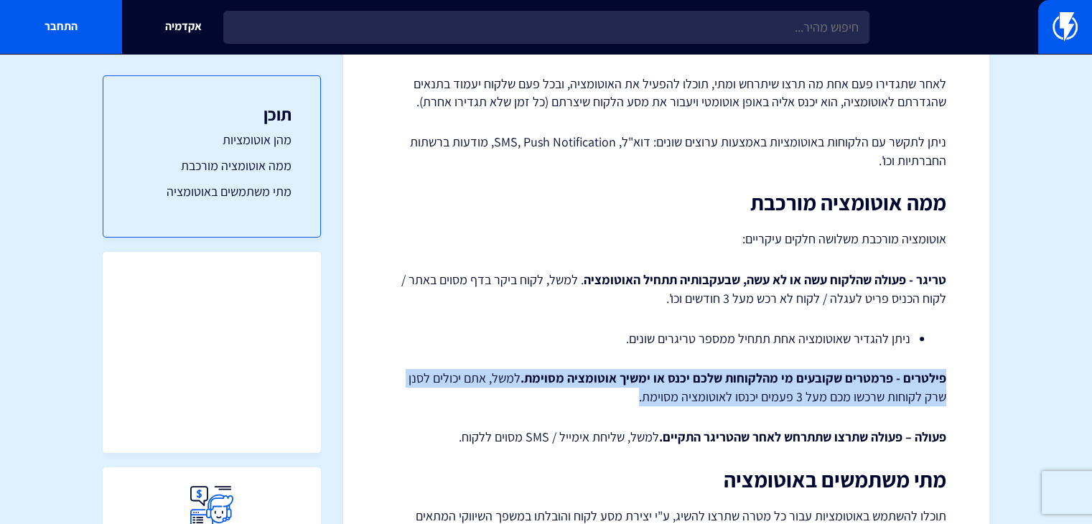
click at [803, 383] on strong "פילטרים - פרמטרים שקובעים מי מהלקוחות שלכם יכנס או ימשיך אוטומציה מסוימת." at bounding box center [733, 378] width 426 height 17
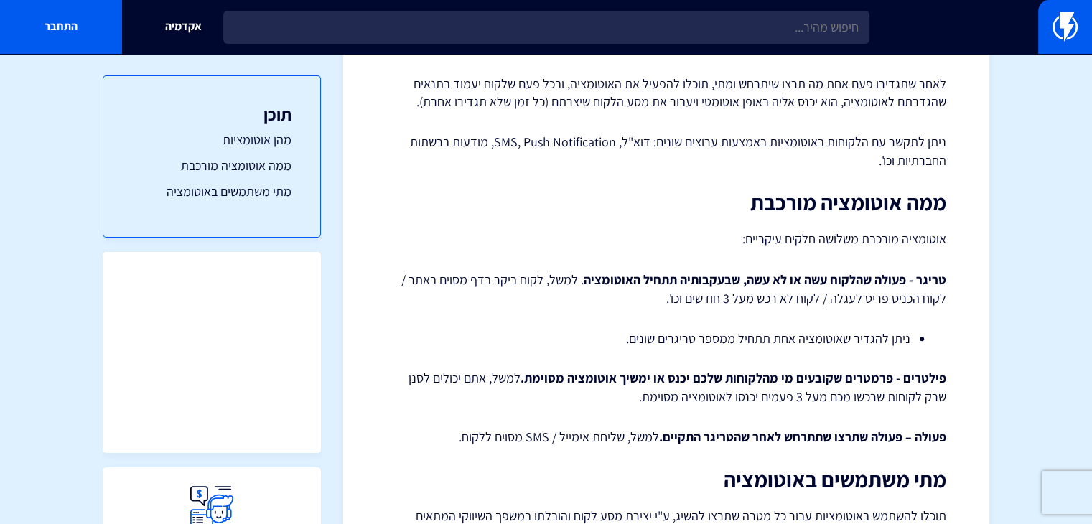
click at [811, 434] on strong "פעולה – פעולה שתרצו שתתרחש לאחר שהטריגר התקיים." at bounding box center [802, 437] width 287 height 17
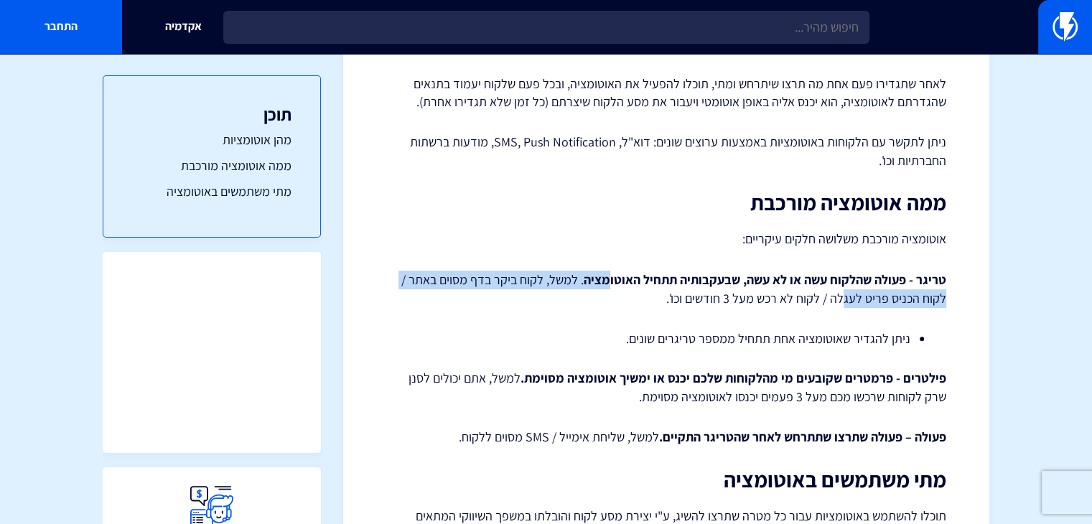
drag, startPoint x: 723, startPoint y: 284, endPoint x: 617, endPoint y: 281, distance: 105.5
click at [613, 282] on p "טריגר - פעולה שהלקוח עשה או לא עשה, שבעקבותיה תתחיל האוטומציה . למשל, לקוח ביקר…" at bounding box center [666, 289] width 560 height 37
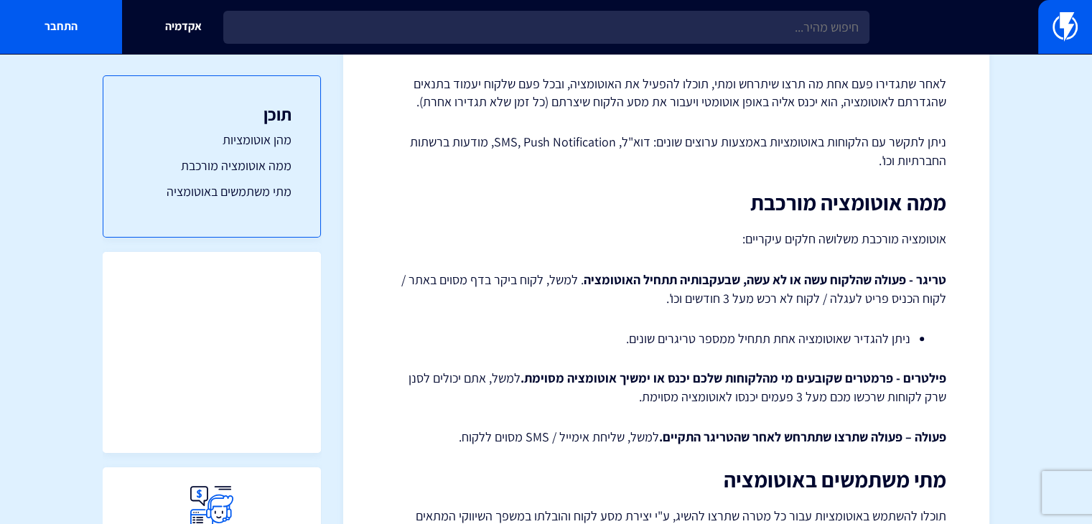
click at [617, 281] on strong "- פעולה שהלקוח עשה או לא עשה, שבעקבותיה תתחיל האוטומציה" at bounding box center [748, 279] width 329 height 17
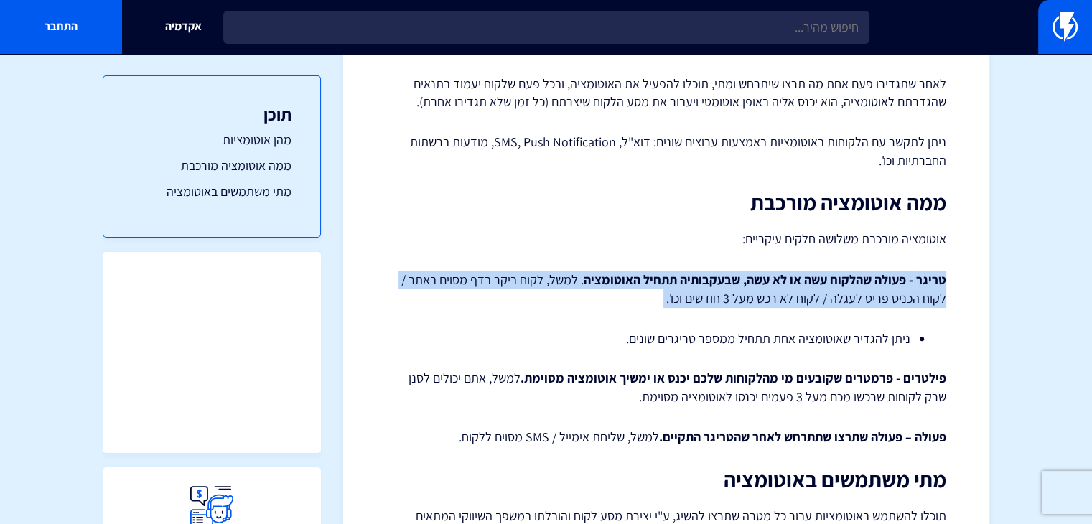
click at [617, 281] on strong "- פעולה שהלקוח עשה או לא עשה, שבעקבותיה תתחיל האוטומציה" at bounding box center [748, 279] width 329 height 17
drag, startPoint x: 592, startPoint y: 272, endPoint x: 525, endPoint y: 274, distance: 66.1
click at [590, 271] on strong "- פעולה שהלקוח עשה או לא עשה, שבעקבותיה תתחיל האוטומציה" at bounding box center [748, 279] width 329 height 17
click at [513, 277] on p "טריגר - פעולה שהלקוח עשה או לא עשה, שבעקבותיה תתחיל האוטומציה . למשל, לקוח ביקר…" at bounding box center [666, 289] width 560 height 37
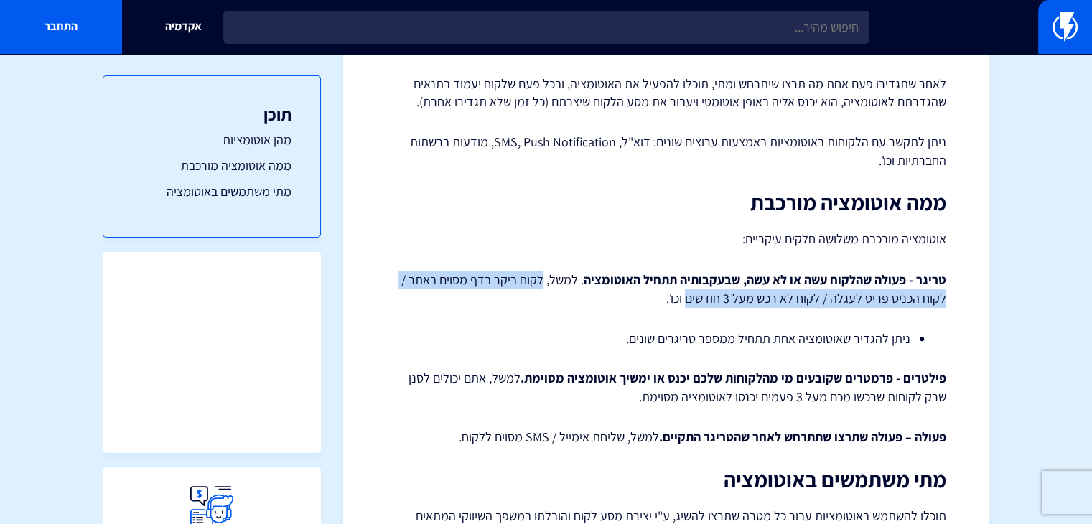
drag, startPoint x: 545, startPoint y: 277, endPoint x: 691, endPoint y: 304, distance: 149.0
click at [691, 304] on p "טריגר - פעולה שהלקוח עשה או לא עשה, שבעקבותיה תתחיל האוטומציה . למשל, לקוח ביקר…" at bounding box center [666, 289] width 560 height 37
copy p "לקוח ביקר בדף מסוים באתר / לקוח הכניס פריט לעגלה / לקוח לא רכש מעל 3 חודשים"
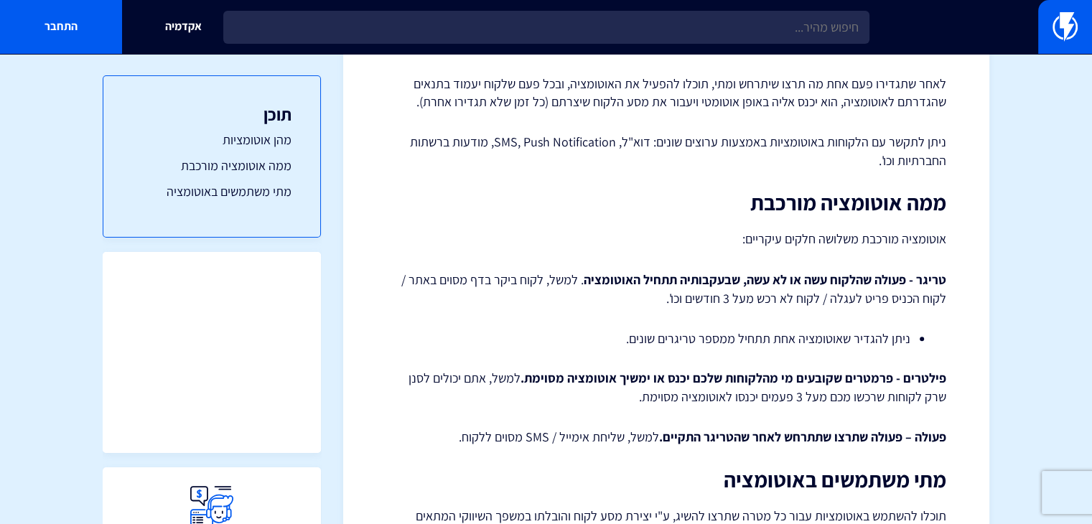
click at [857, 342] on li "ניתן להגדיר שאוטומציה אחת תתחיל ממספר טריגרים שונים." at bounding box center [666, 338] width 488 height 19
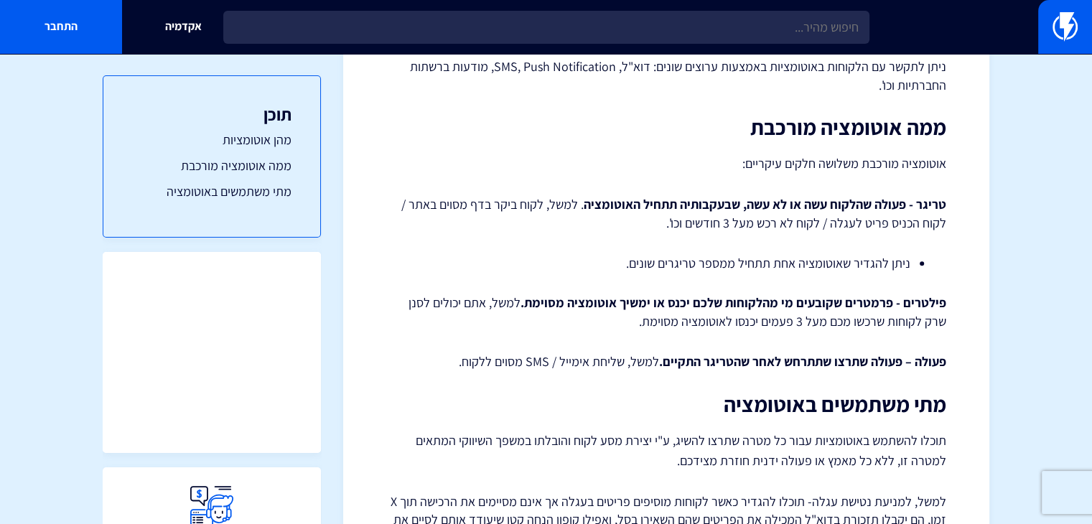
scroll to position [396, 0]
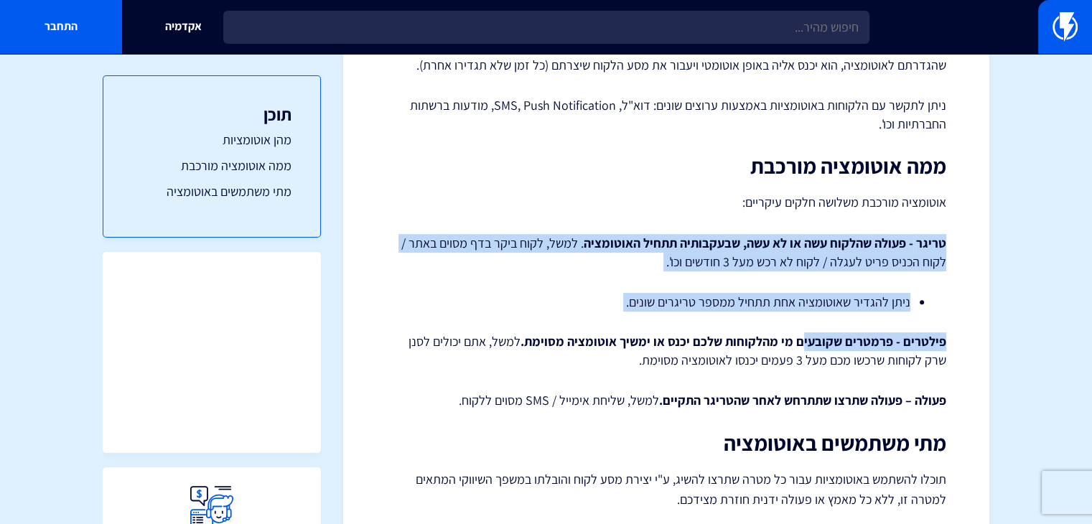
drag, startPoint x: 945, startPoint y: 243, endPoint x: 804, endPoint y: 331, distance: 166.3
click at [804, 331] on div "אוטומציות – סקירה כללית אוטומציות הן כלי שיווקי יעיל שיהפוך את התקשורת שלכם מול…" at bounding box center [666, 239] width 560 height 969
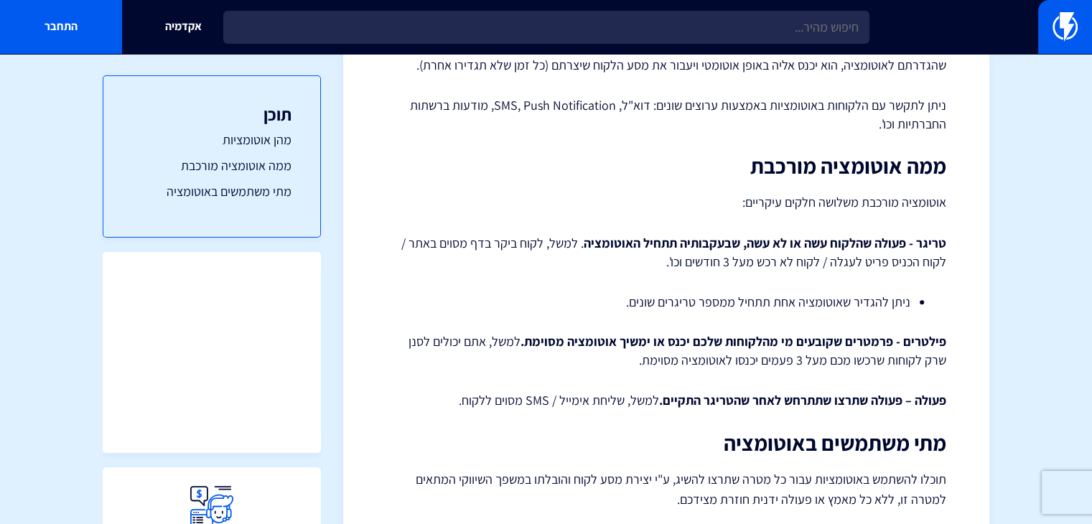
click at [810, 355] on p "פילטרים - פרמטרים שקובעים מי מהלקוחות שלכם יכנס או ימשיך אוטומציה מסוימת. למשל,…" at bounding box center [666, 350] width 560 height 37
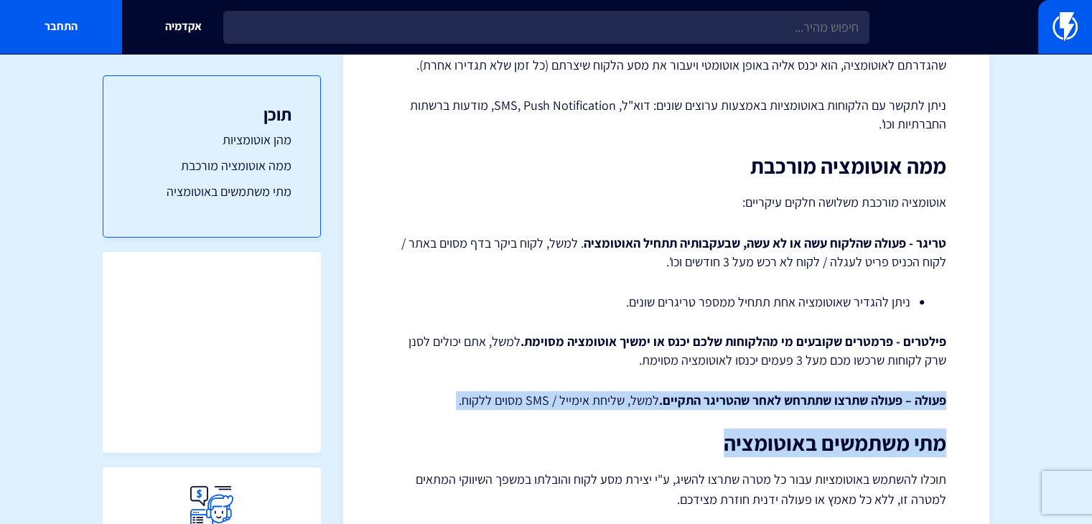
drag, startPoint x: 948, startPoint y: 397, endPoint x: 475, endPoint y: 417, distance: 473.5
click at [477, 417] on div "מרכז תמיכה אוטומציות אוטומציות – סקירה כללית אוטומציות הן כלי שיווקי יעיל שיהפו…" at bounding box center [666, 234] width 646 height 1109
click at [475, 415] on div "אוטומציות – סקירה כללית אוטומציות הן כלי שיווקי יעיל שיהפוך את התקשורת שלכם מול…" at bounding box center [666, 239] width 560 height 969
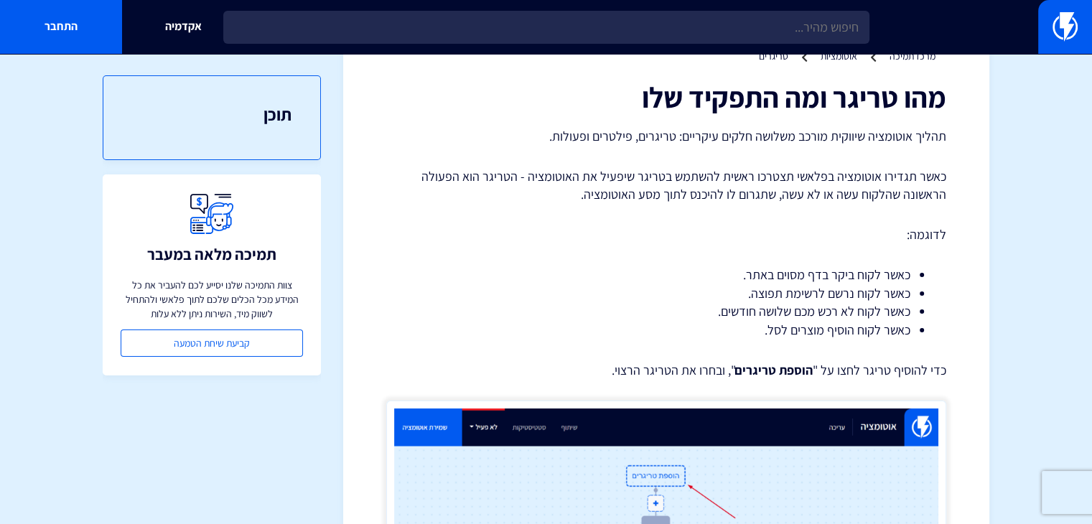
scroll to position [72, 0]
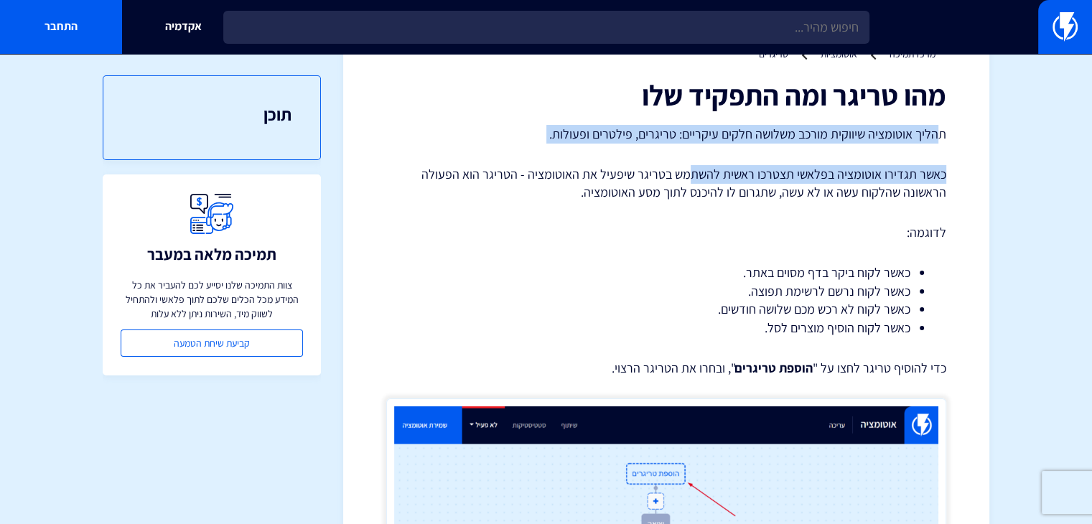
drag, startPoint x: 937, startPoint y: 136, endPoint x: 689, endPoint y: 145, distance: 247.8
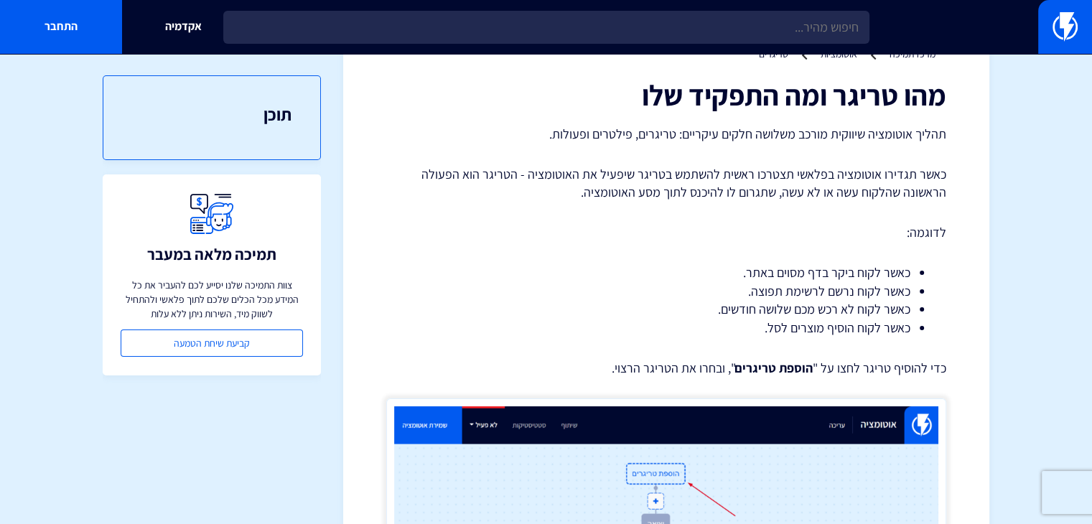
click at [786, 186] on p "כאשר תגדירו אוטומציה בפלאשי תצטרכו ראשית להשתמש בטריגר שיפעיל את האוטומציה - הט…" at bounding box center [666, 183] width 560 height 37
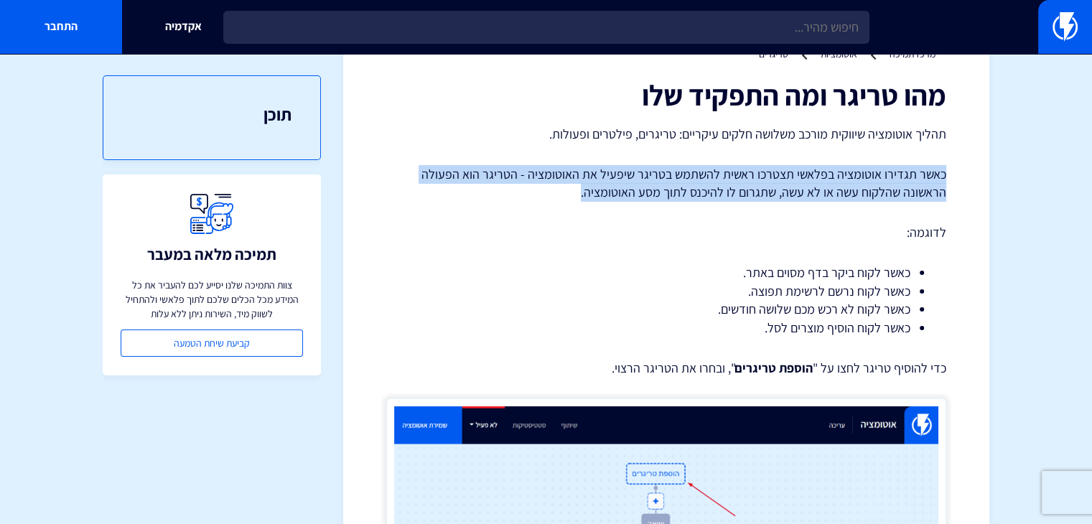
drag, startPoint x: 943, startPoint y: 167, endPoint x: 465, endPoint y: 187, distance: 477.8
click at [459, 186] on p "כאשר תגדירו אוטומציה בפלאשי תצטרכו ראשית להשתמש בטריגר שיפעיל את האוטומציה - הט…" at bounding box center [666, 183] width 560 height 37
click at [602, 179] on p "כאשר תגדירו אוטומציה בפלאשי תצטרכו ראשית להשתמש בטריגר שיפעיל את האוטומציה - הט…" at bounding box center [666, 183] width 560 height 37
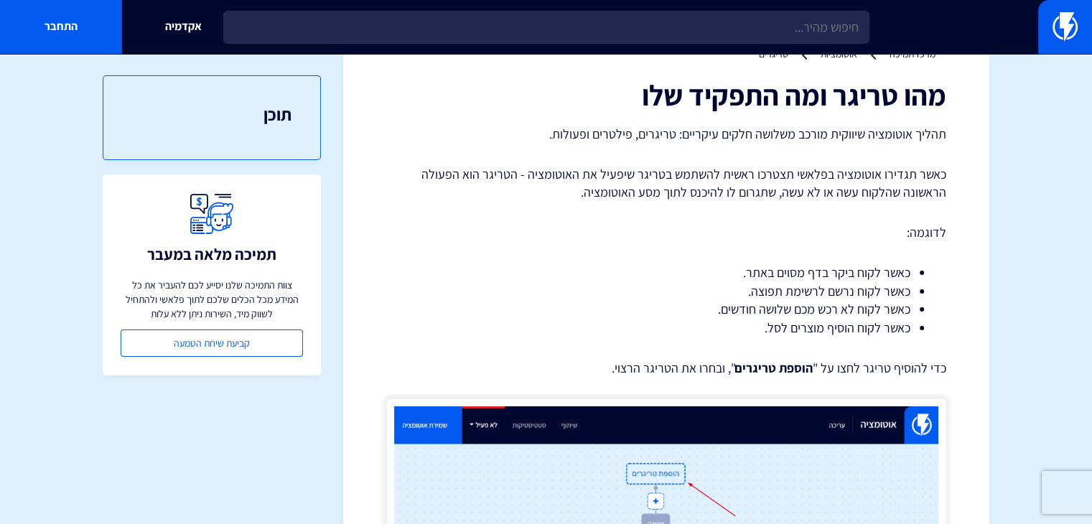
drag, startPoint x: 875, startPoint y: 0, endPoint x: 844, endPoint y: 238, distance: 239.6
click at [844, 238] on p "לדוגמה:" at bounding box center [666, 232] width 560 height 19
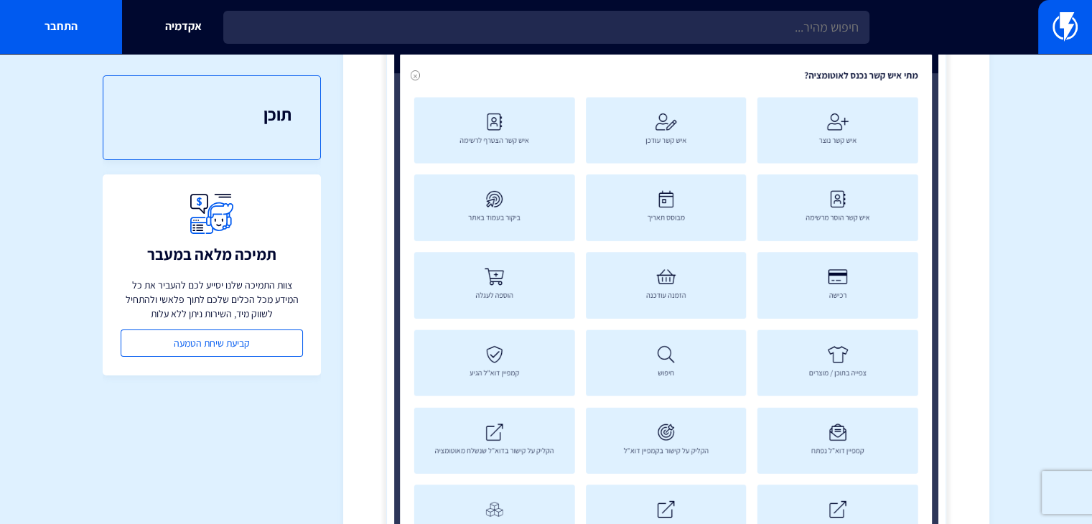
scroll to position [967, 0]
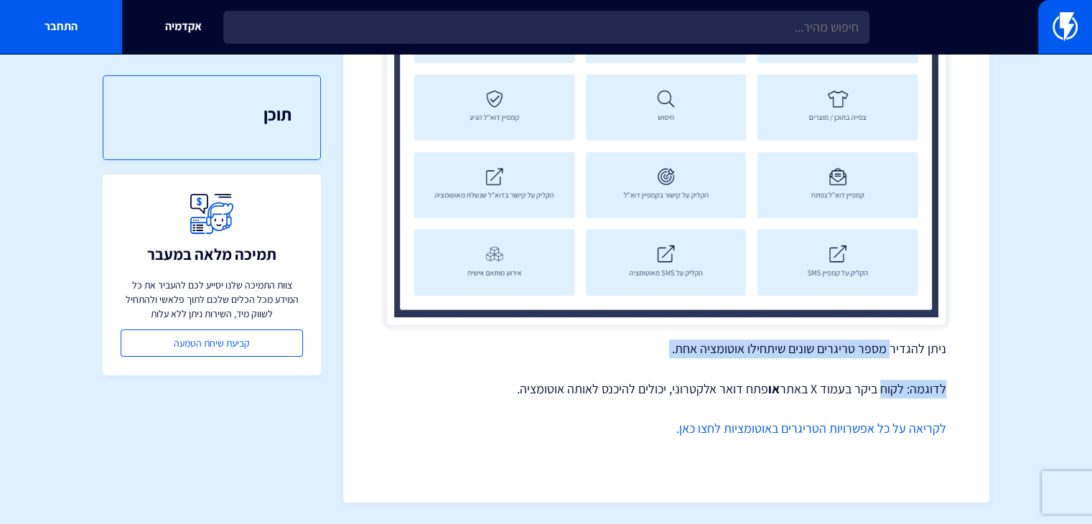
drag, startPoint x: 894, startPoint y: 357, endPoint x: 874, endPoint y: 359, distance: 19.5
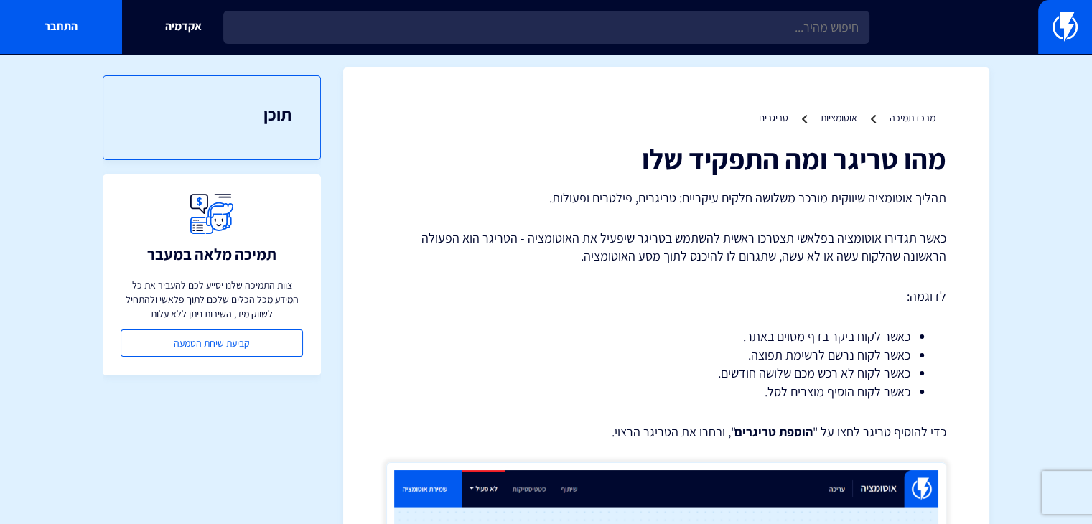
scroll to position [0, 0]
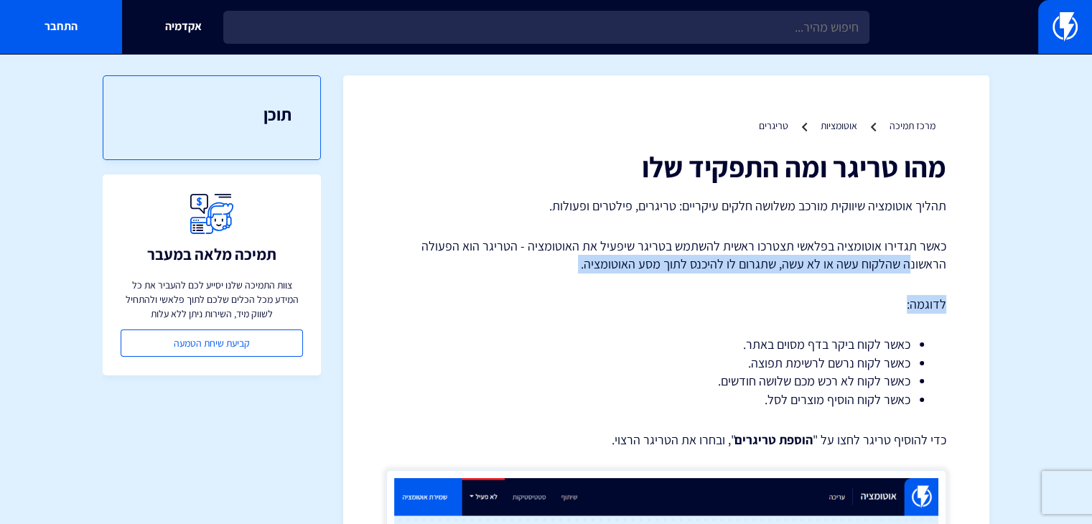
drag, startPoint x: 908, startPoint y: 256, endPoint x: 681, endPoint y: 299, distance: 231.6
click at [690, 298] on p "לדוגמה:" at bounding box center [666, 304] width 560 height 19
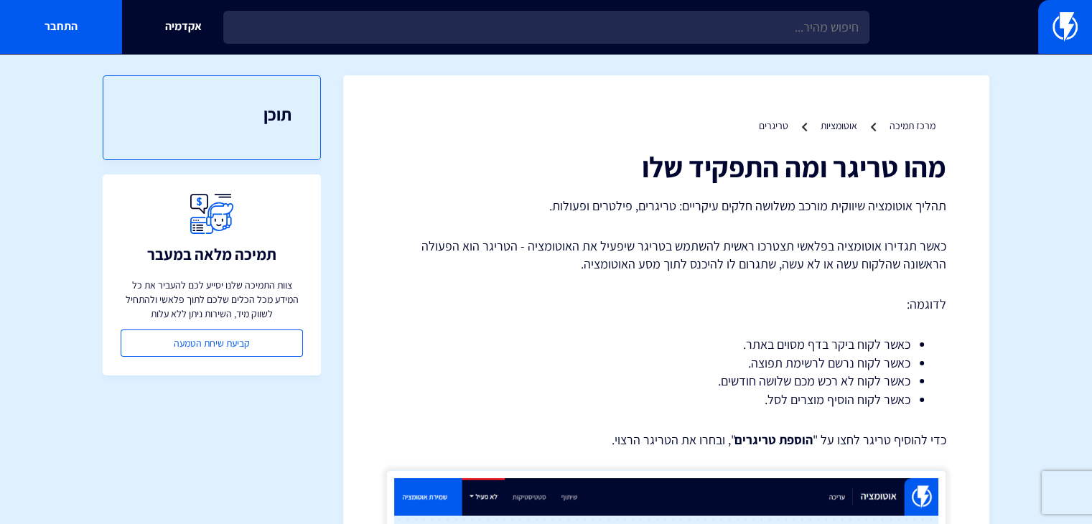
click at [690, 298] on p "לדוגמה:" at bounding box center [666, 304] width 560 height 19
click at [919, 209] on p "תהליך אוטומציה שיווקית מורכב משלושה חלקים עיקריים: טריגרים, פילטרים ופעולות." at bounding box center [666, 206] width 560 height 19
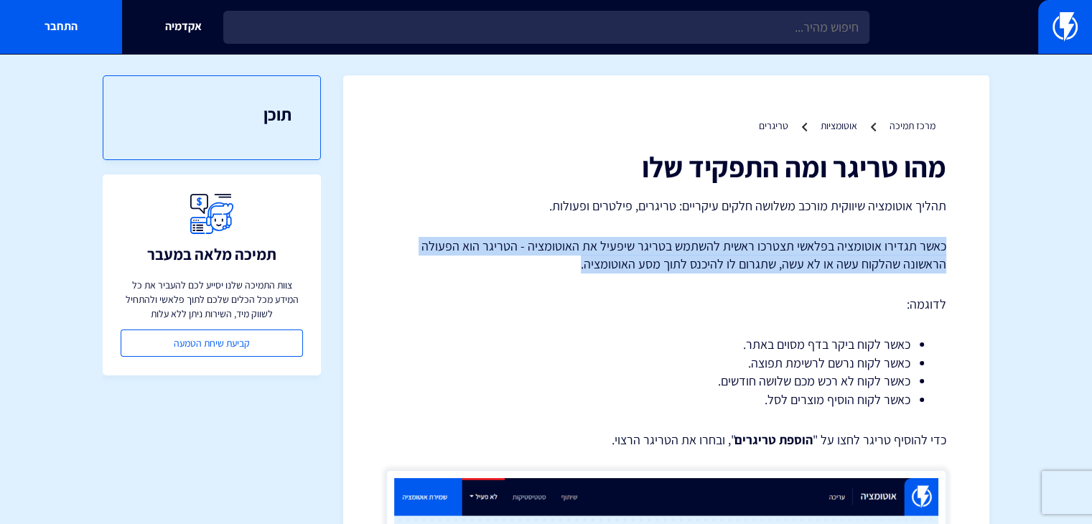
drag, startPoint x: 948, startPoint y: 249, endPoint x: 494, endPoint y: 256, distance: 454.4
click at [494, 256] on p "כאשר תגדירו אוטומציה בפלאשי תצטרכו ראשית להשתמש בטריגר שיפעיל את האוטומציה - הט…" at bounding box center [666, 255] width 560 height 37
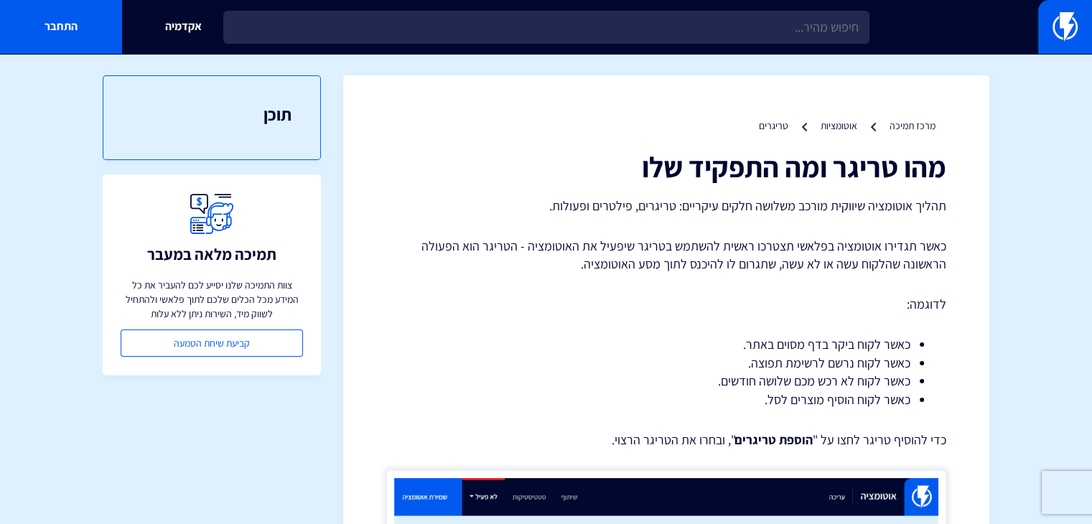
click at [912, 126] on link "מרכז תמיכה" at bounding box center [912, 125] width 46 height 13
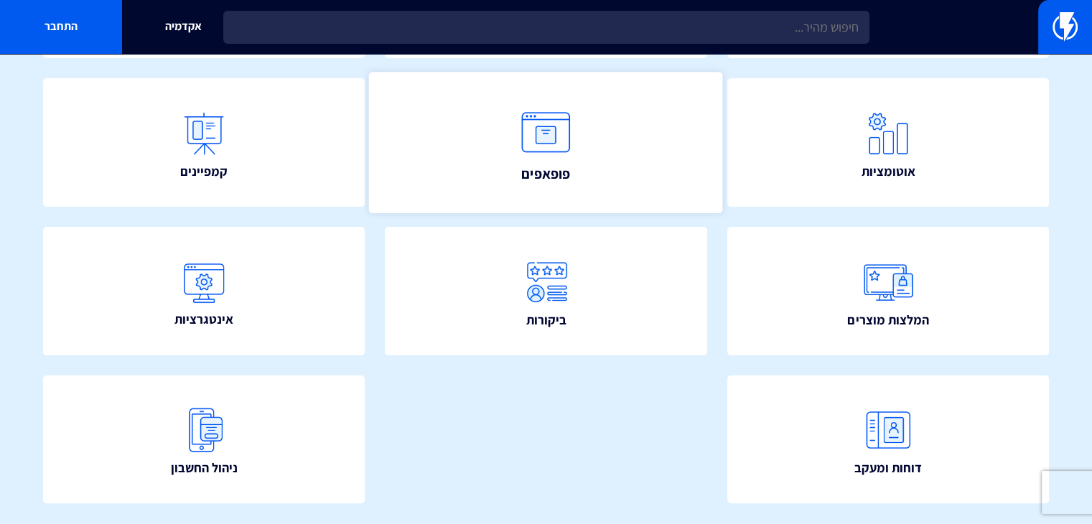
scroll to position [287, 0]
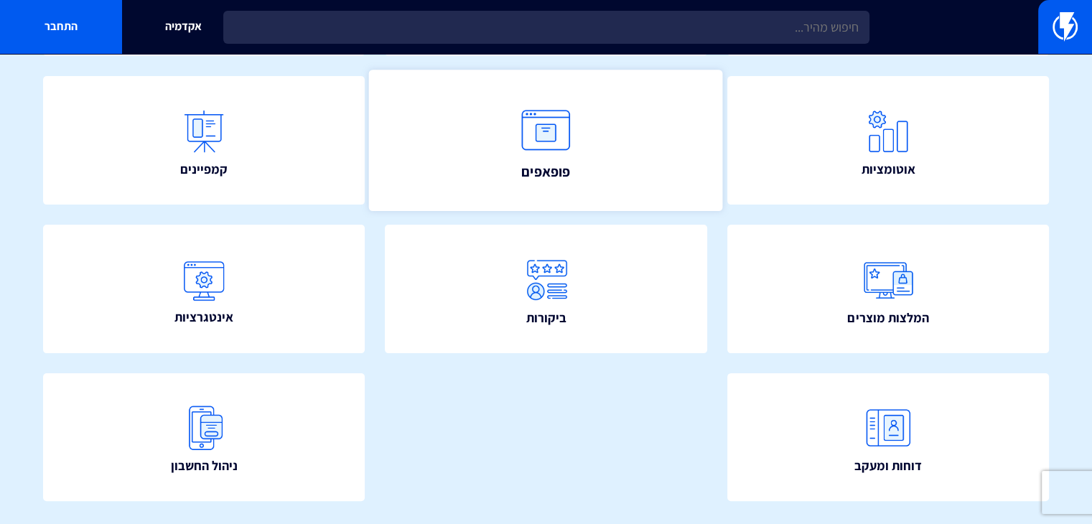
click at [513, 147] on link "פופאפים" at bounding box center [546, 140] width 354 height 141
click at [571, 188] on link "פופאפים" at bounding box center [546, 140] width 354 height 141
click at [553, 160] on img at bounding box center [546, 130] width 63 height 63
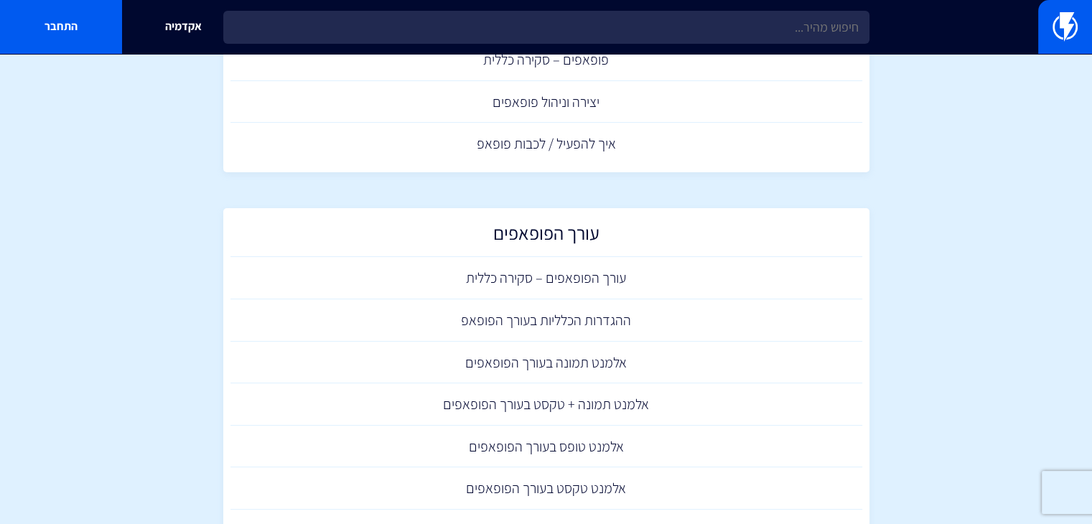
scroll to position [144, 0]
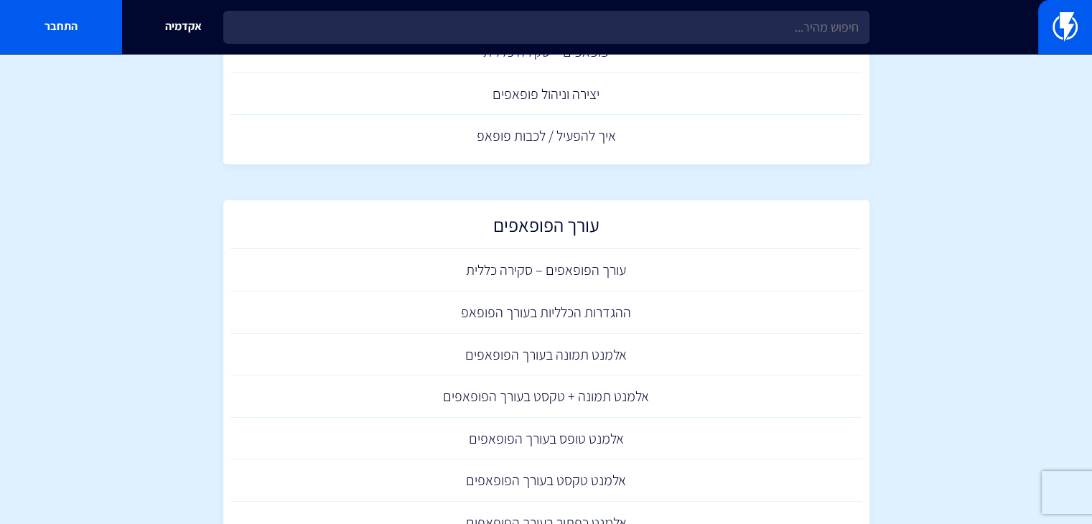
drag, startPoint x: 617, startPoint y: 268, endPoint x: 889, endPoint y: 153, distance: 294.7
drag, startPoint x: 589, startPoint y: 310, endPoint x: 592, endPoint y: 266, distance: 44.6
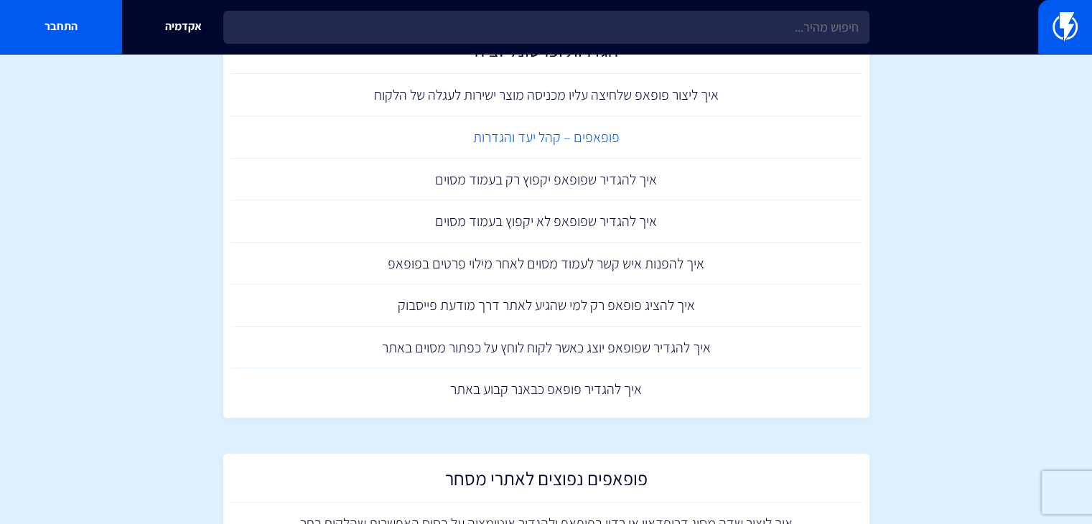
scroll to position [1005, 0]
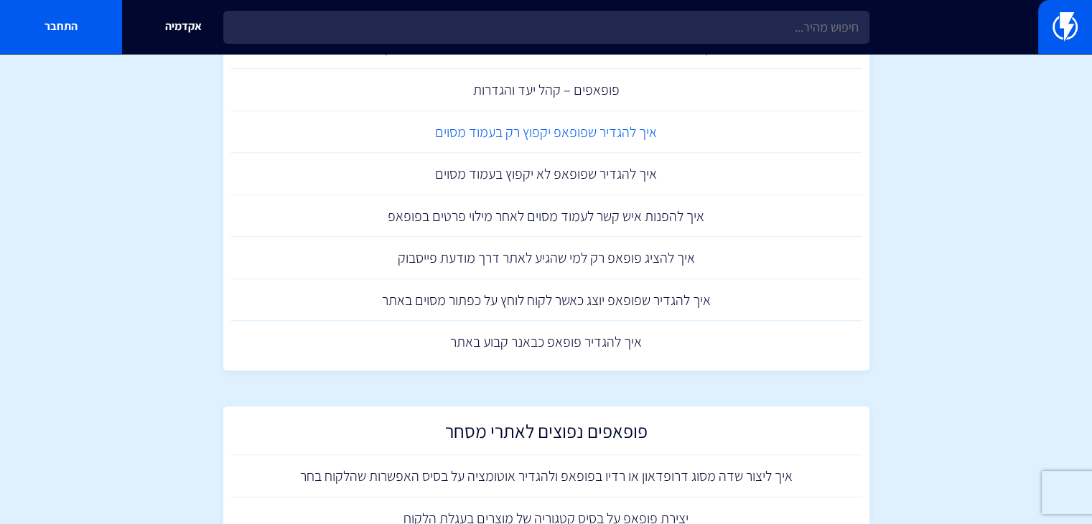
click at [502, 139] on link "איך להגדיר שפופאפ יקפוץ רק בעמוד מסוים" at bounding box center [546, 132] width 632 height 42
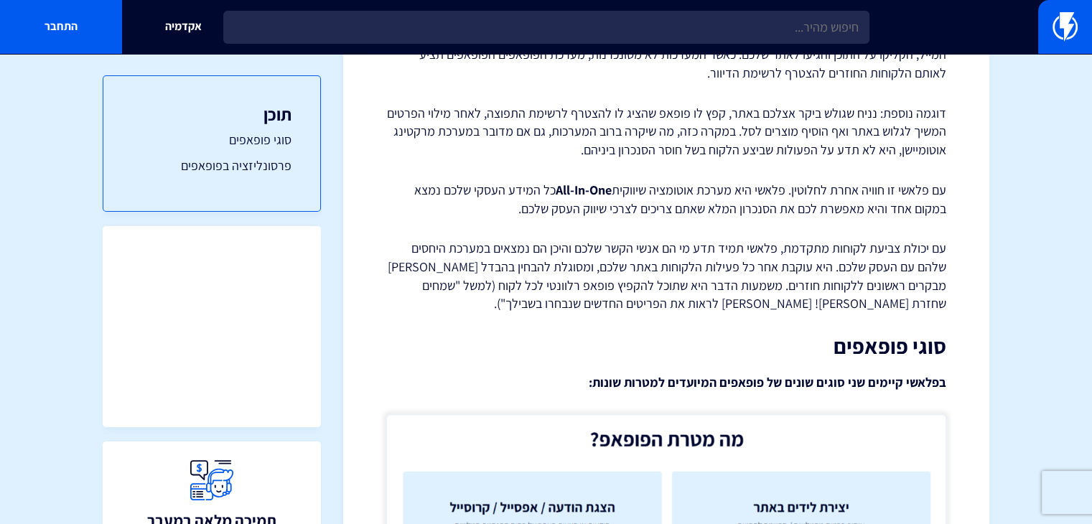
scroll to position [431, 0]
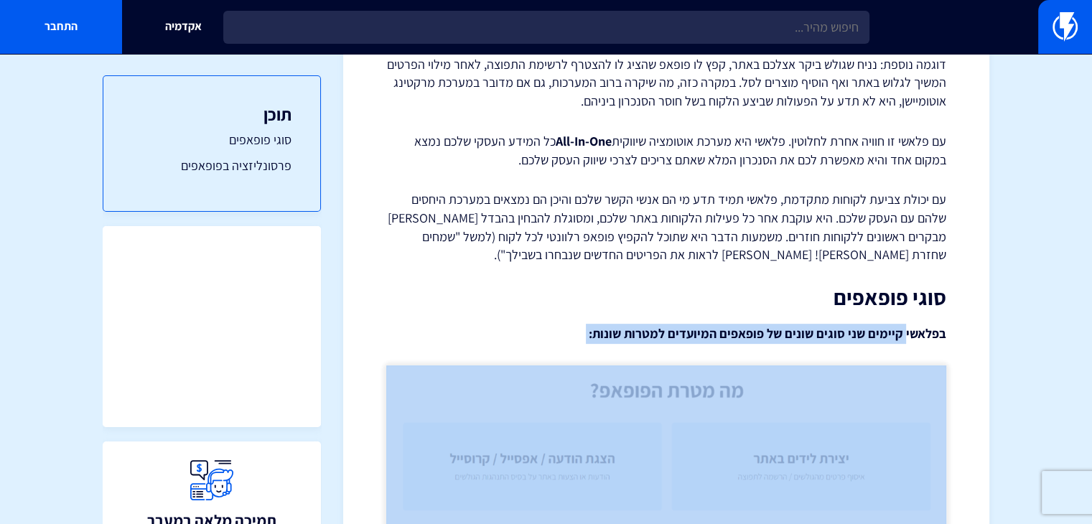
drag, startPoint x: 784, startPoint y: 340, endPoint x: 645, endPoint y: 350, distance: 138.9
click at [645, 350] on div "פופאפים – סקירה כללית האם ידעתם שכ- 95% מהמבקרים באתר מסחר יעזבו בלי לבצע את הפ…" at bounding box center [666, 369] width 560 height 1298
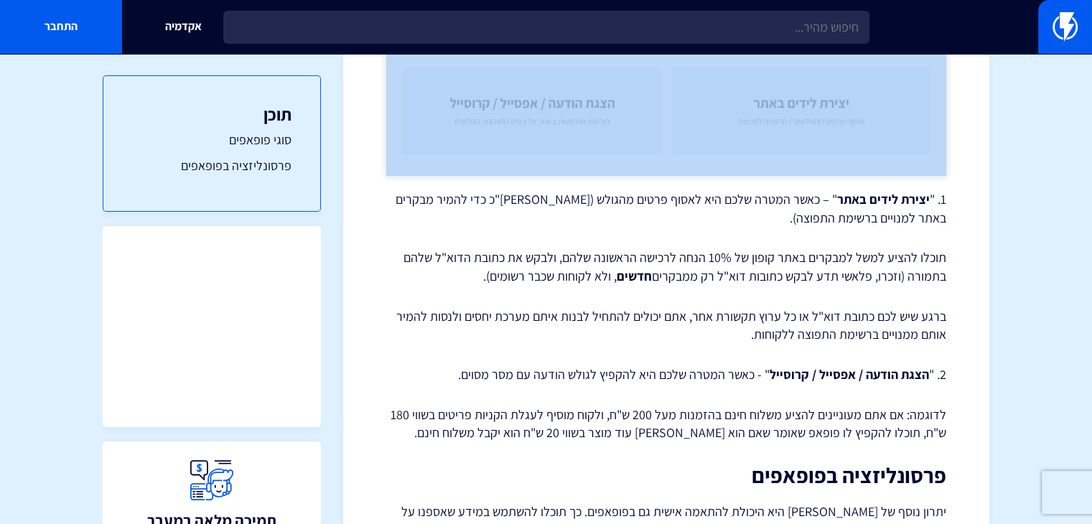
scroll to position [790, 0]
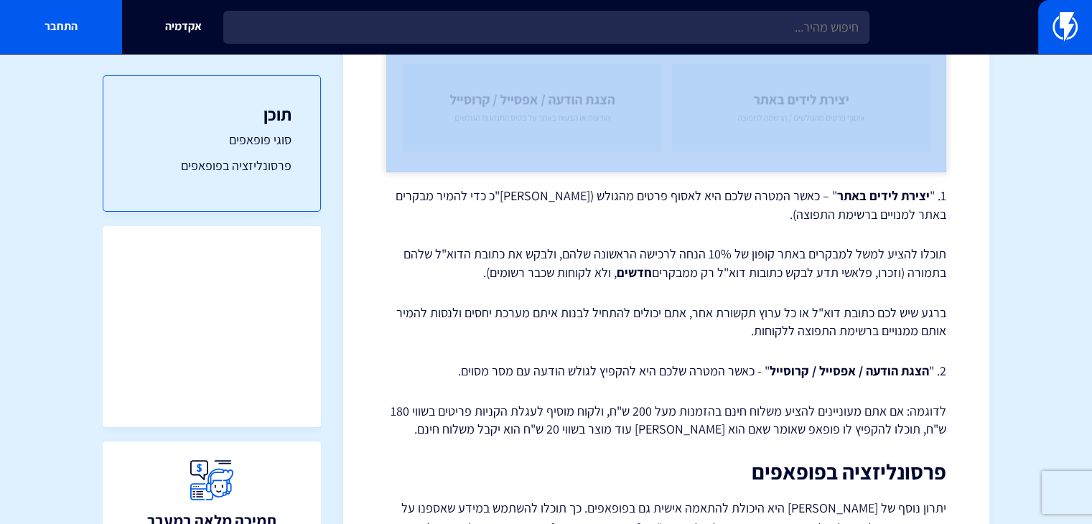
drag, startPoint x: 869, startPoint y: 315, endPoint x: 741, endPoint y: 337, distance: 129.6
click at [741, 337] on p "ברגע שיש לכם כתובת דוא"ל או כל ערוץ תקשורת אחר, אתם יכולים להתחיל לבנות איתם מע…" at bounding box center [666, 322] width 560 height 37
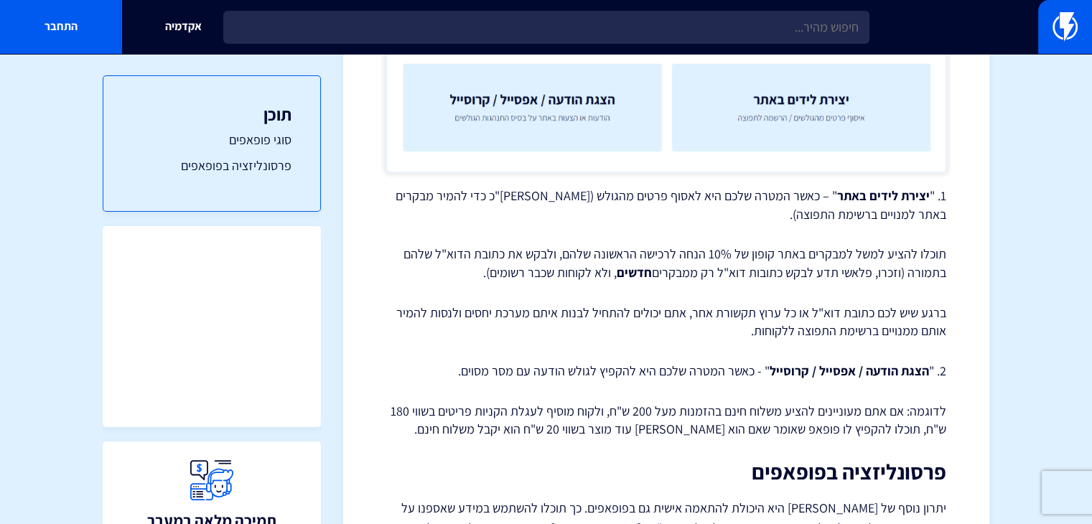
click at [735, 355] on div "פופאפים – סקירה כללית האם ידעתם שכ- 95% מהמבקרים באתר מסחר יעזבו בלי לבצע את הפ…" at bounding box center [666, 10] width 560 height 1298
click at [738, 369] on p "2. " הצגת הודעה / אפסייל / קרוסייל " - כאשר המטרה שלכם היא להקפיץ לגולש הודעה ע…" at bounding box center [666, 371] width 560 height 19
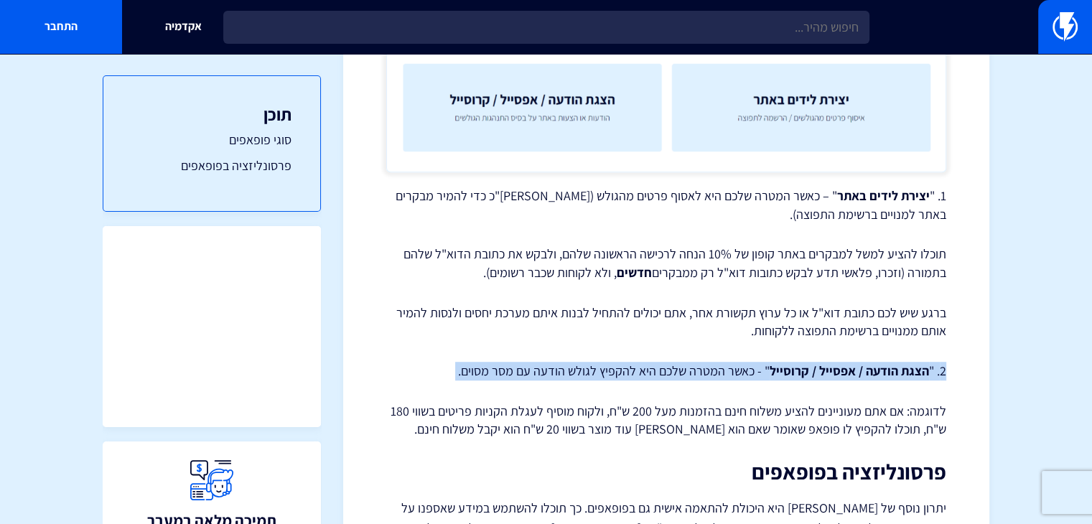
click at [738, 369] on p "2. " הצגת הודעה / אפסייל / קרוסייל " - כאשר המטרה שלכם היא להקפיץ לגולש הודעה ע…" at bounding box center [666, 371] width 560 height 19
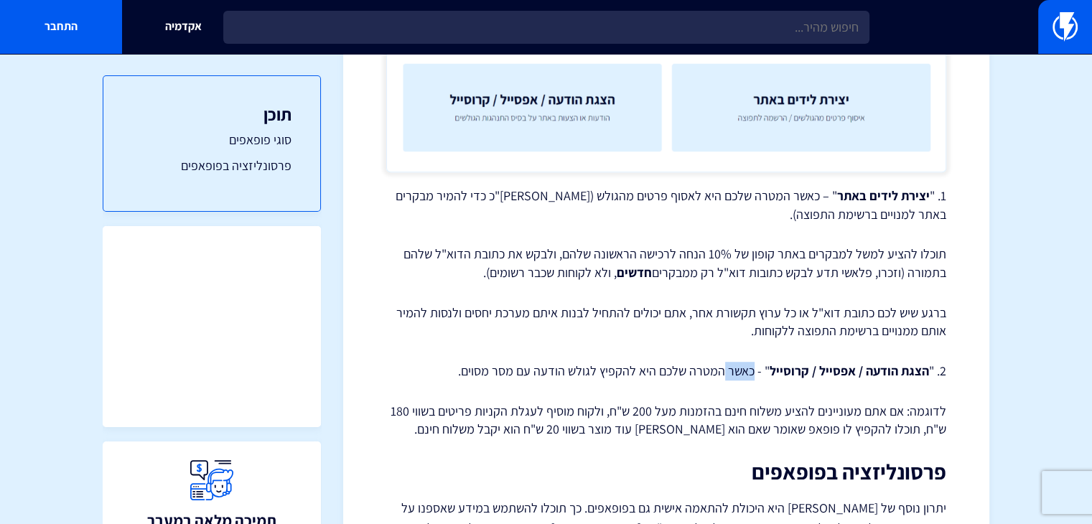
click at [738, 369] on p "2. " הצגת הודעה / אפסייל / קרוסייל " - כאשר המטרה שלכם היא להקפיץ לגולש הודעה ע…" at bounding box center [666, 371] width 560 height 19
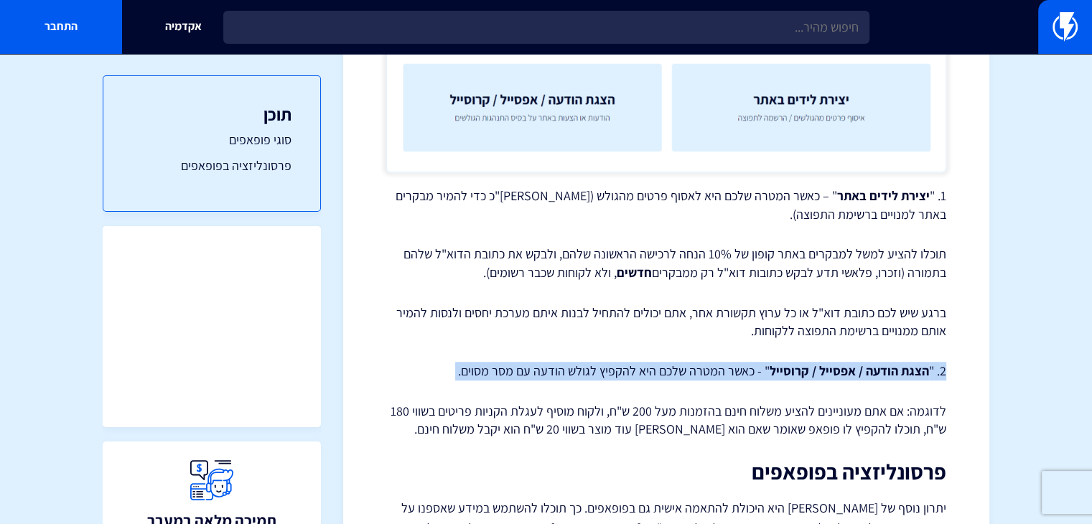
click at [738, 369] on p "2. " הצגת הודעה / אפסייל / קרוסייל " - כאשר המטרה שלכם היא להקפיץ לגולש הודעה ע…" at bounding box center [666, 371] width 560 height 19
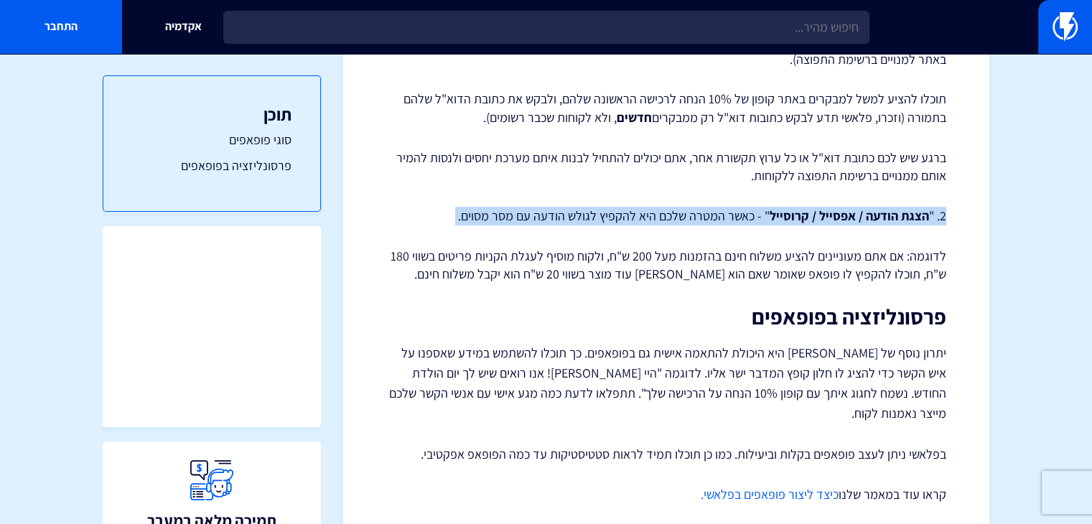
scroll to position [991, 0]
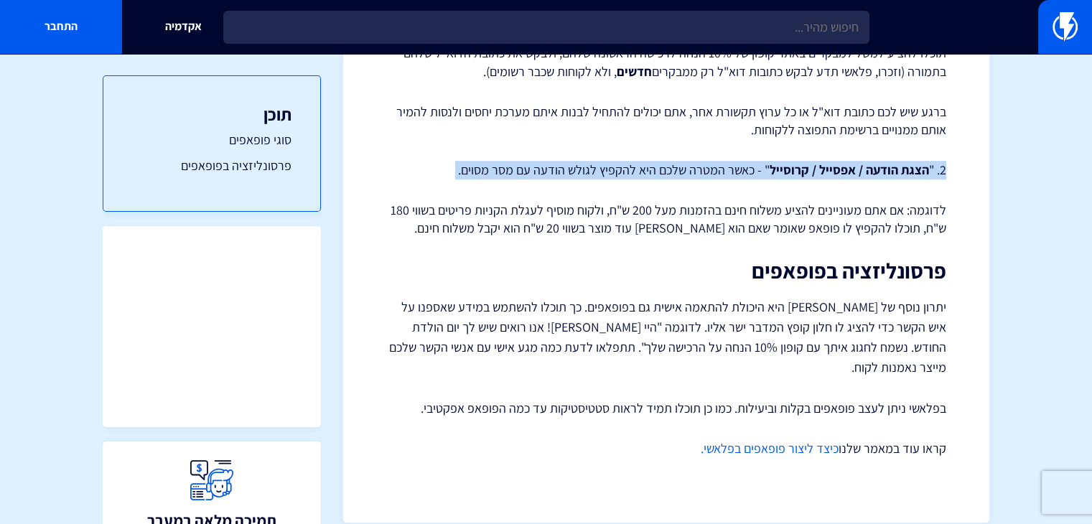
click at [772, 440] on link "כיצד ליצור פופאפים בפלאשי." at bounding box center [770, 448] width 138 height 17
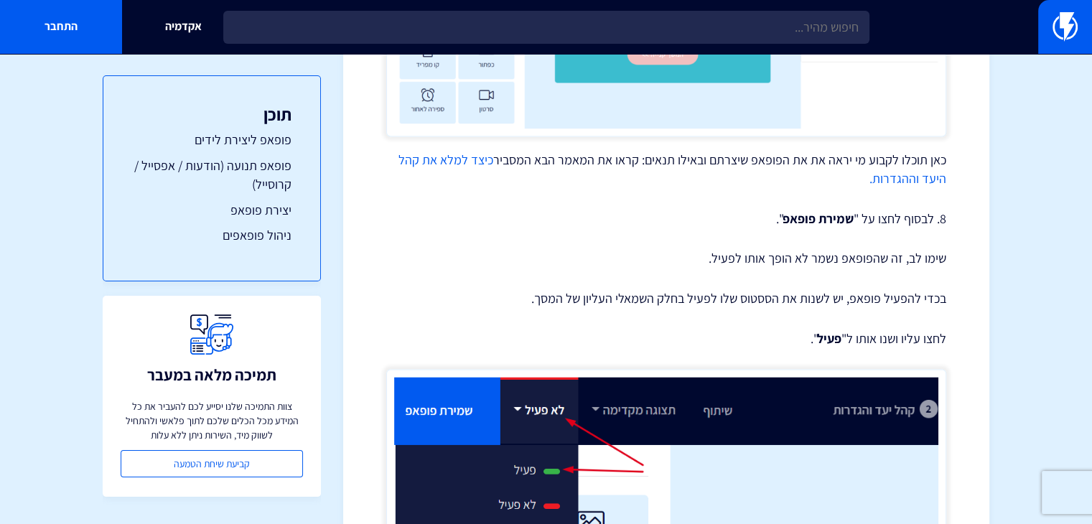
scroll to position [2225, 0]
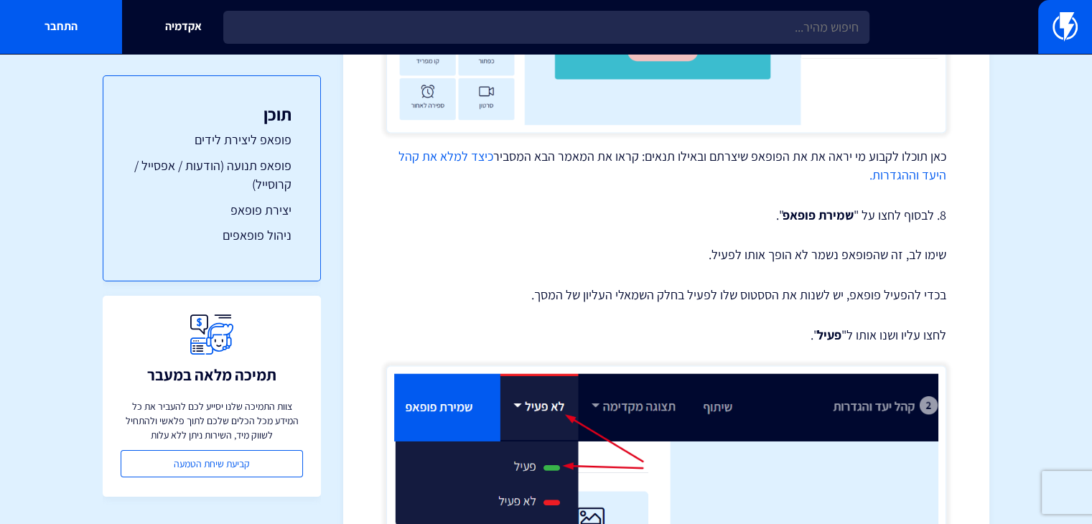
click at [468, 154] on link "כיצד למלא את קהל היעד וההגדרות." at bounding box center [672, 165] width 548 height 35
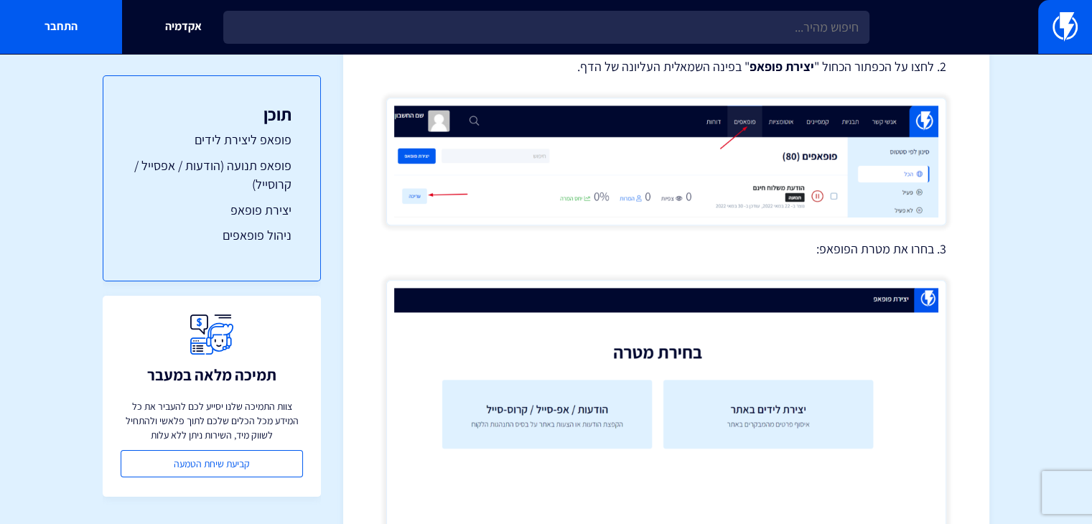
scroll to position [1077, 0]
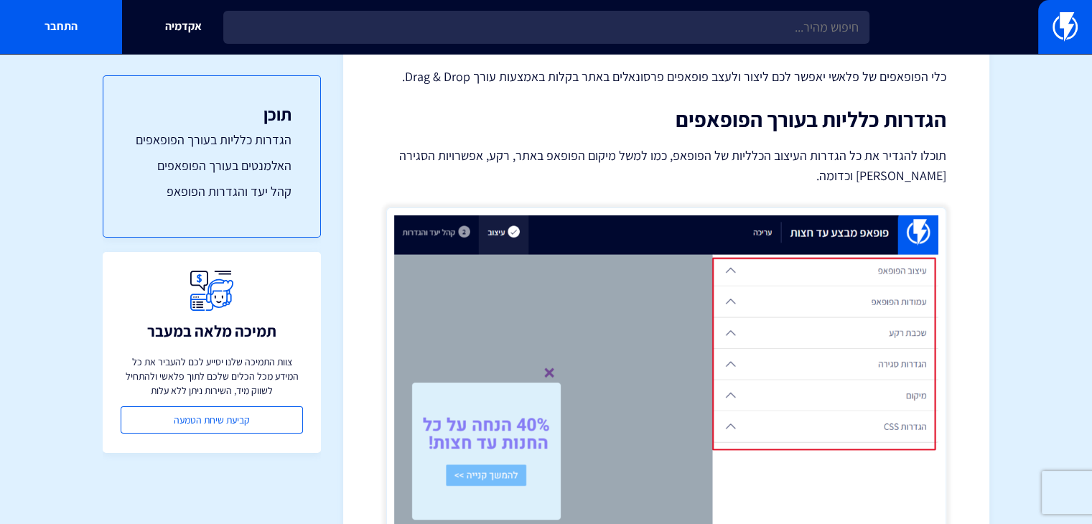
scroll to position [144, 0]
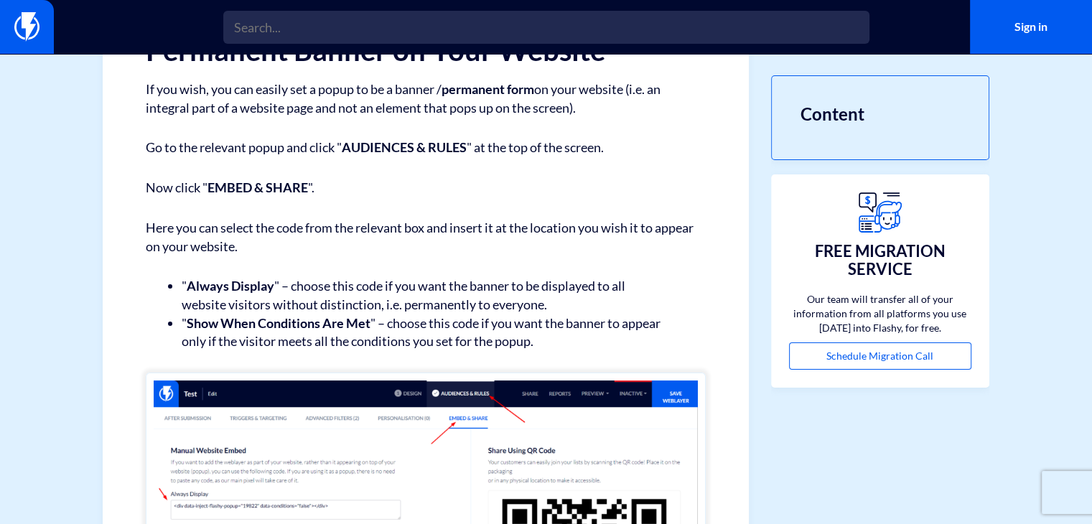
scroll to position [144, 0]
